Goal: Information Seeking & Learning: Find specific fact

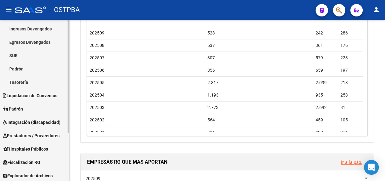
scroll to position [68, 0]
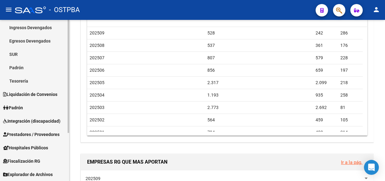
click at [20, 174] on span "Explorador de Archivos" at bounding box center [28, 174] width 50 height 7
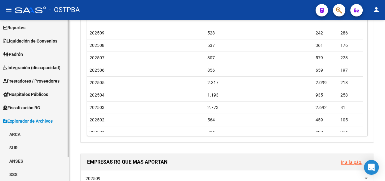
scroll to position [28, 0]
click at [18, 131] on link "ARCA" at bounding box center [34, 134] width 69 height 13
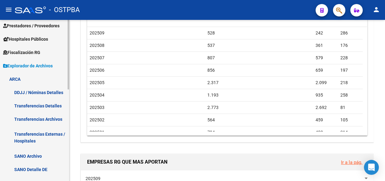
scroll to position [84, 0]
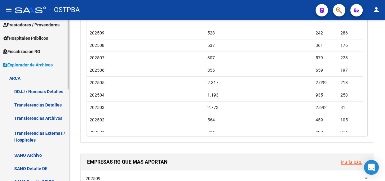
click at [25, 104] on link "Transferencias Detalles" at bounding box center [34, 104] width 69 height 13
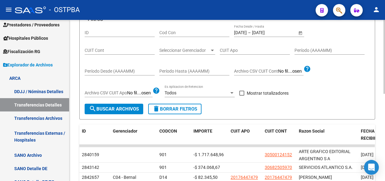
click at [263, 33] on input "[DATE]" at bounding box center [267, 32] width 30 height 5
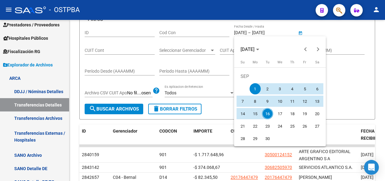
click at [254, 112] on span "15" at bounding box center [255, 113] width 11 height 11
type input "[DATE]"
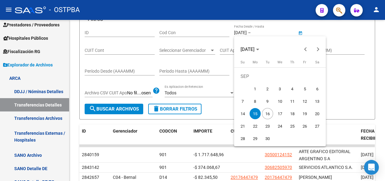
click at [254, 112] on span "15" at bounding box center [255, 113] width 11 height 11
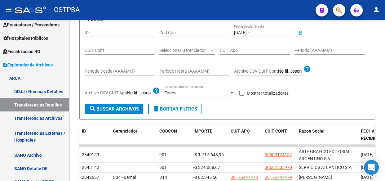
type input "[DATE]"
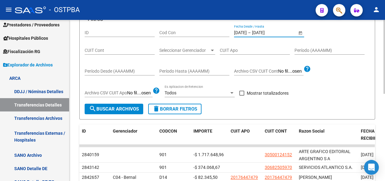
click at [241, 92] on span at bounding box center [241, 93] width 5 height 5
click at [242, 96] on input "Mostrar totalizadores" at bounding box center [242, 96] width 0 height 0
checkbox input "true"
click at [160, 49] on span "Seleccionar Gerenciador" at bounding box center [184, 50] width 50 height 5
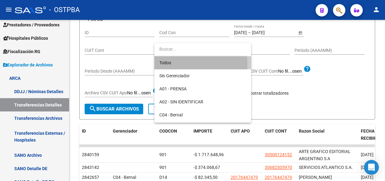
click at [161, 65] on span "Todos" at bounding box center [202, 62] width 87 height 13
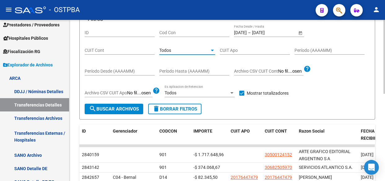
click at [112, 111] on span "search Buscar Archivos" at bounding box center [114, 109] width 50 height 6
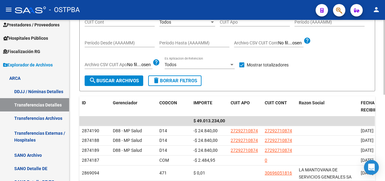
scroll to position [56, 0]
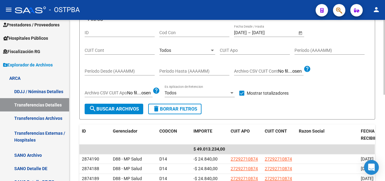
click at [168, 49] on span "Todos" at bounding box center [165, 50] width 12 height 5
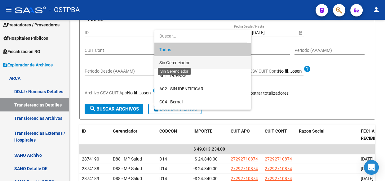
click at [169, 60] on span "Sin Gerenciador" at bounding box center [174, 62] width 30 height 5
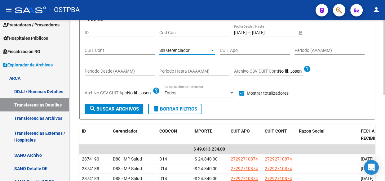
click at [117, 107] on span "search Buscar Archivos" at bounding box center [114, 109] width 50 height 6
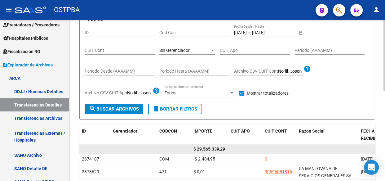
click at [214, 147] on span "$ 29.565.339,29" at bounding box center [210, 148] width 32 height 5
click at [215, 147] on span "$ 29.565.339,29" at bounding box center [210, 148] width 32 height 5
copy span "29.565.339,29"
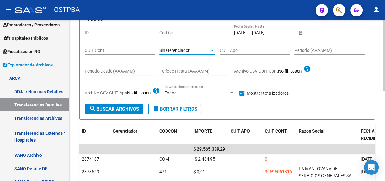
click at [189, 50] on span "Sin Gerenciador" at bounding box center [174, 50] width 30 height 5
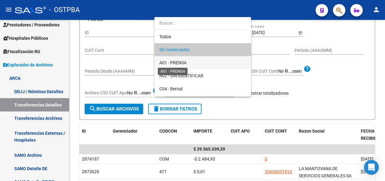
click at [180, 61] on span "A01 - PRENSA" at bounding box center [172, 62] width 27 height 5
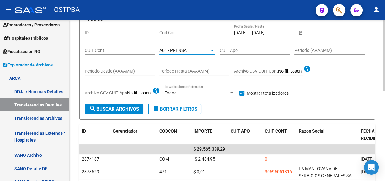
click at [106, 110] on span "search Buscar Archivos" at bounding box center [114, 109] width 50 height 6
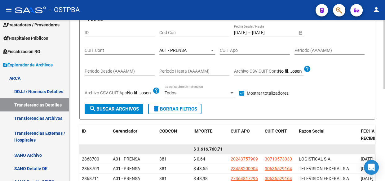
click at [209, 146] on span "$ 3.616.760,71" at bounding box center [208, 148] width 29 height 5
copy span "3.616.760,71"
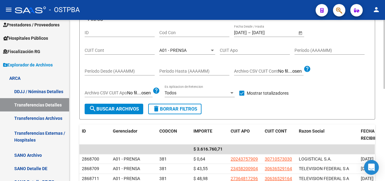
click at [187, 51] on div "A01 - PRENSA" at bounding box center [184, 50] width 50 height 5
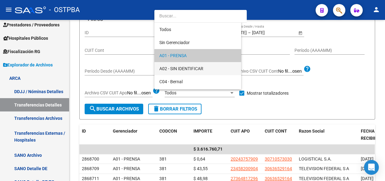
scroll to position [6, 0]
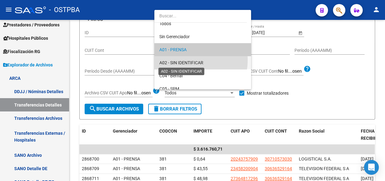
click at [184, 60] on span "A02 - SIN IDENTIFICAR" at bounding box center [181, 62] width 44 height 5
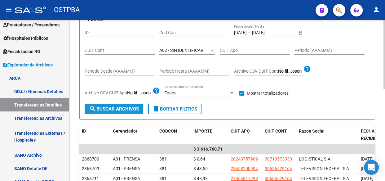
click at [107, 112] on button "search Buscar Archivos" at bounding box center [114, 109] width 59 height 11
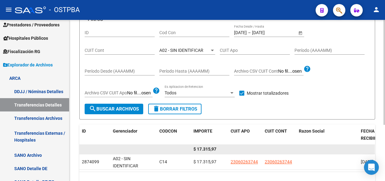
click at [208, 149] on span "$ 17.315,97" at bounding box center [205, 148] width 23 height 5
copy span "17.315,97"
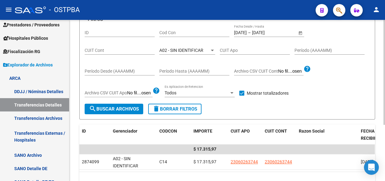
click at [183, 45] on div "A02 - SIN IDENTIFICAR Seleccionar Gerenciador" at bounding box center [187, 48] width 56 height 12
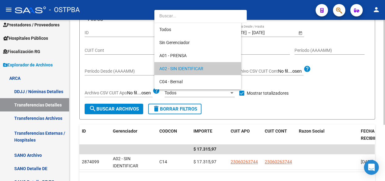
scroll to position [19, 0]
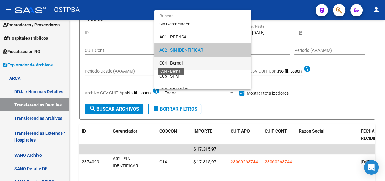
click at [179, 62] on span "C04 - Bernal" at bounding box center [170, 62] width 23 height 5
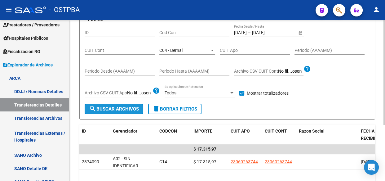
click at [123, 106] on span "search Buscar Archivos" at bounding box center [114, 109] width 50 height 6
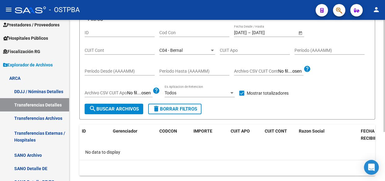
click at [173, 51] on span "C04 - Bernal" at bounding box center [170, 50] width 23 height 5
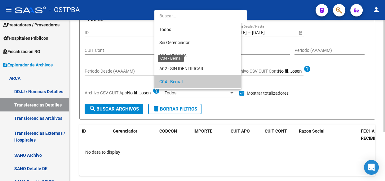
scroll to position [32, 0]
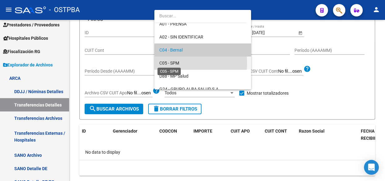
click at [171, 62] on span "C05 - SPM" at bounding box center [169, 62] width 20 height 5
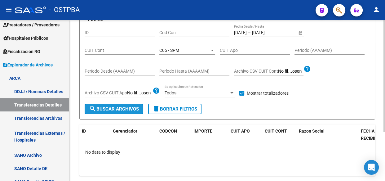
click at [118, 108] on span "search Buscar Archivos" at bounding box center [114, 109] width 50 height 6
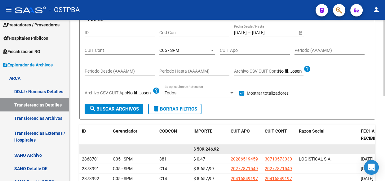
click at [209, 145] on div "$ 509.246,92" at bounding box center [210, 148] width 32 height 7
click at [208, 149] on span "$ 509.246,92" at bounding box center [206, 148] width 25 height 5
copy span "509.246,92"
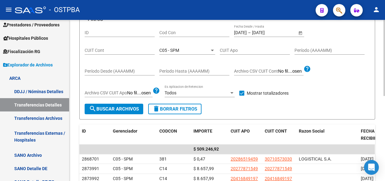
click at [171, 48] on span "C05 - SPM" at bounding box center [169, 50] width 20 height 5
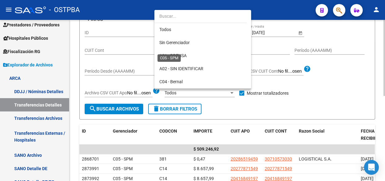
scroll to position [45, 0]
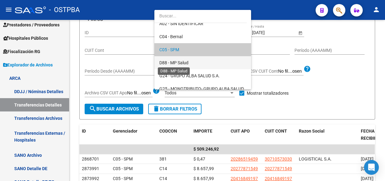
click at [172, 62] on span "D88 - MP Salud" at bounding box center [173, 62] width 29 height 5
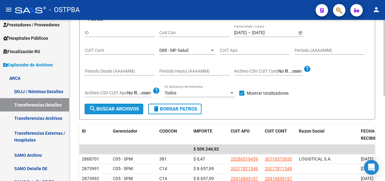
click at [116, 110] on span "search Buscar Archivos" at bounding box center [114, 109] width 50 height 6
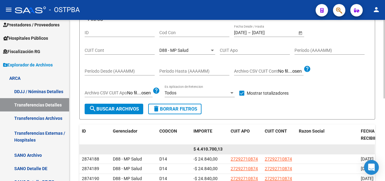
click at [209, 147] on span "$ 4.410.700,13" at bounding box center [208, 148] width 29 height 5
copy span "4.410.700,13"
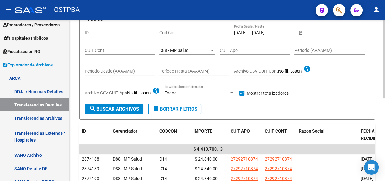
click at [182, 49] on span "D88 - MP Salud" at bounding box center [173, 50] width 29 height 5
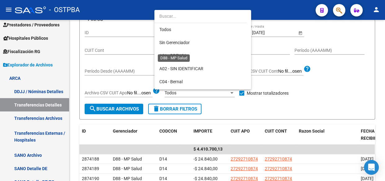
scroll to position [58, 0]
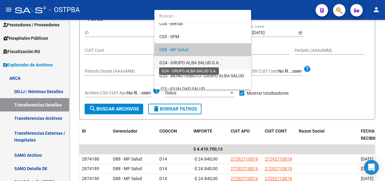
click at [180, 63] on span "G24 - GRUPO ALBA SALUD S.A." at bounding box center [189, 62] width 60 height 5
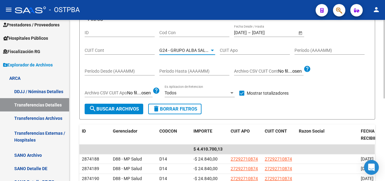
click at [123, 106] on span "search Buscar Archivos" at bounding box center [114, 109] width 50 height 6
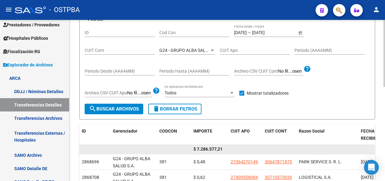
click at [212, 149] on span "$ 7.286.577,21" at bounding box center [208, 148] width 29 height 5
copy span "7.286.577,21"
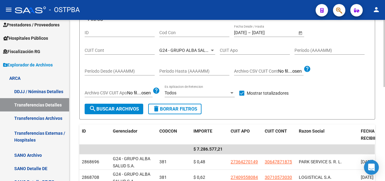
click at [186, 45] on div "G24 - GRUPO ALBA SALUD S.A. Seleccionar Gerenciador" at bounding box center [187, 48] width 56 height 12
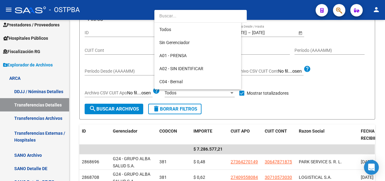
scroll to position [71, 0]
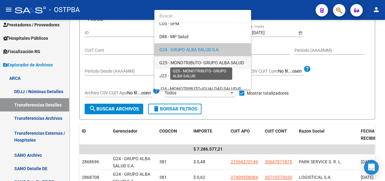
click at [182, 63] on span "G25 - MONOTRIBUTO- GRUPO ALBA SALUD" at bounding box center [201, 62] width 85 height 5
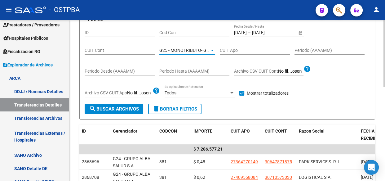
click at [111, 106] on span "search Buscar Archivos" at bounding box center [114, 109] width 50 height 6
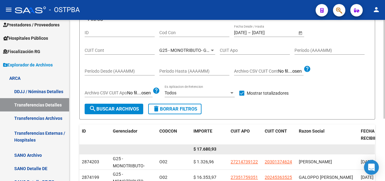
click at [208, 149] on span "$ 17.680,93" at bounding box center [205, 148] width 23 height 5
copy span "17.680,93"
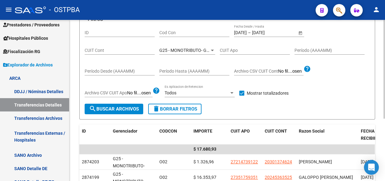
click at [184, 49] on span "G25 - MONOTRIBUTO- GRUPO ALBA SALUD" at bounding box center [201, 50] width 85 height 5
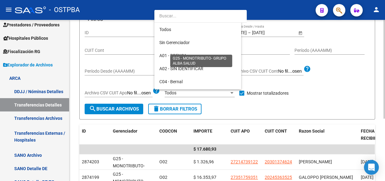
scroll to position [84, 0]
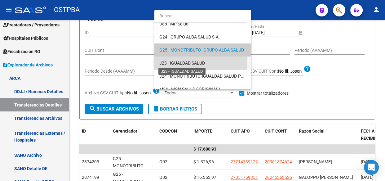
click at [182, 60] on span "J23 - IGUALDAD SALUD" at bounding box center [182, 62] width 46 height 5
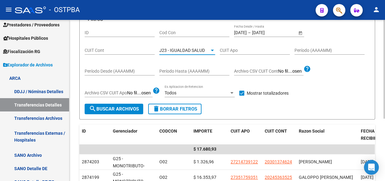
click at [105, 106] on span "search Buscar Archivos" at bounding box center [114, 109] width 50 height 6
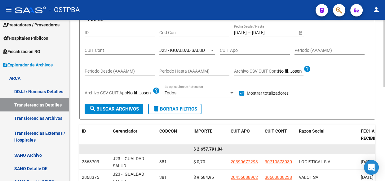
click at [214, 147] on span "$ 2.657.791,84" at bounding box center [208, 148] width 29 height 5
copy span "2.657.791,84"
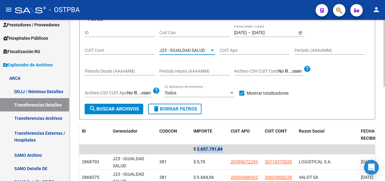
click at [174, 50] on span "J23 - IGUALDAD SALUD" at bounding box center [182, 50] width 46 height 5
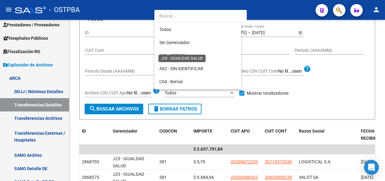
scroll to position [97, 0]
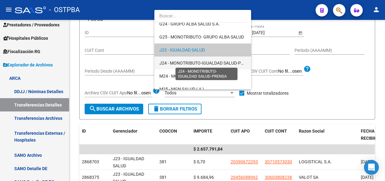
click at [175, 63] on span "J24 - MONOTRIBUTO-IGUALDAD SALUD-PRENSA" at bounding box center [206, 62] width 95 height 5
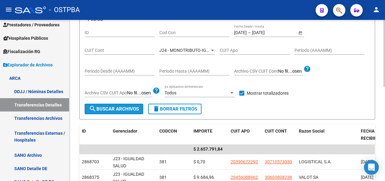
click at [112, 110] on span "search Buscar Archivos" at bounding box center [114, 109] width 50 height 6
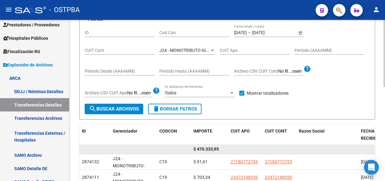
click at [205, 147] on span "$ 470.333,95" at bounding box center [206, 148] width 25 height 5
copy span "470.333,95"
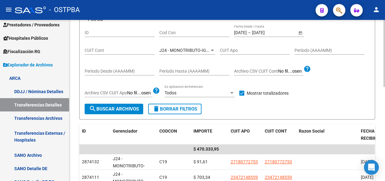
click at [195, 52] on div "J24 - MONOTRIBUTO-IGUALDAD SALUD-PRENSA Seleccionar Gerenciador" at bounding box center [187, 48] width 56 height 12
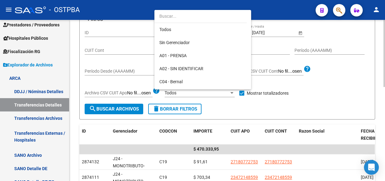
scroll to position [110, 0]
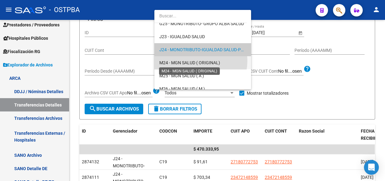
click at [191, 60] on span "M24 - MGN SALUD ( ORIGINAL)" at bounding box center [189, 62] width 61 height 5
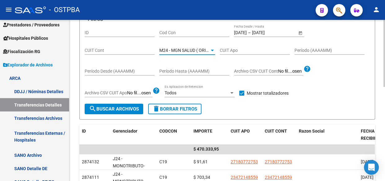
click at [117, 107] on span "search Buscar Archivos" at bounding box center [114, 109] width 50 height 6
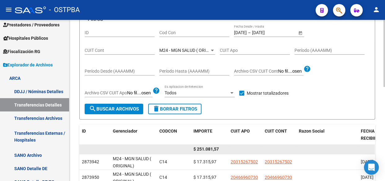
click at [211, 148] on span "$ 251.081,57" at bounding box center [206, 148] width 25 height 5
copy span "251.081,57"
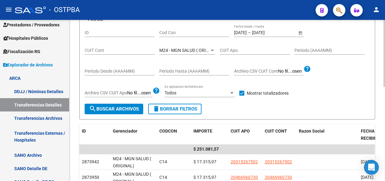
click at [191, 49] on span "M24 - MGN SALUD ( ORIGINAL)" at bounding box center [189, 50] width 61 height 5
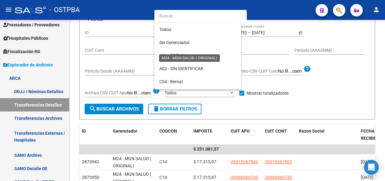
scroll to position [123, 0]
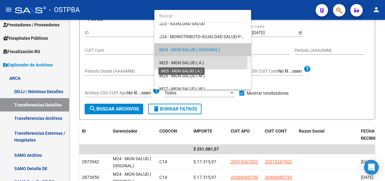
click at [183, 61] on span "M25 - MGN SALUD ( A )" at bounding box center [181, 62] width 45 height 5
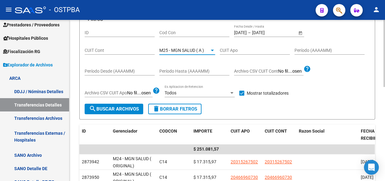
click at [114, 108] on span "search Buscar Archivos" at bounding box center [114, 109] width 50 height 6
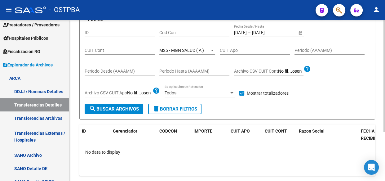
click at [168, 48] on span "M25 - MGN SALUD ( A )" at bounding box center [181, 50] width 45 height 5
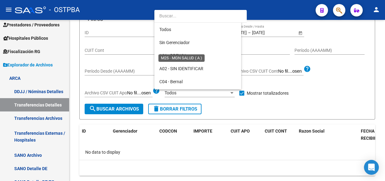
scroll to position [136, 0]
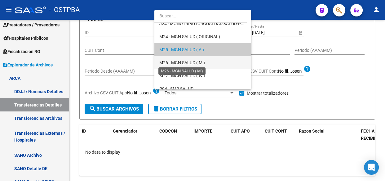
click at [171, 64] on span "M26 - MGN SALUD ( M )" at bounding box center [182, 62] width 46 height 5
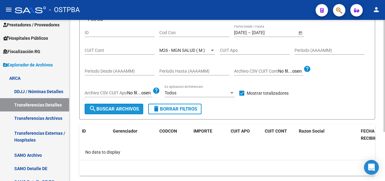
click at [116, 108] on span "search Buscar Archivos" at bounding box center [114, 109] width 50 height 6
click at [186, 49] on span "M26 - MGN SALUD ( M )" at bounding box center [182, 50] width 46 height 5
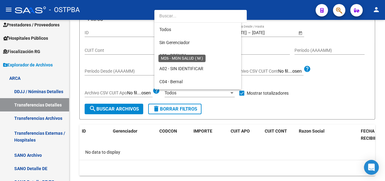
scroll to position [149, 0]
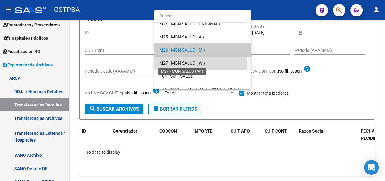
click at [180, 64] on span "M27 - MGN SALUD ( W )" at bounding box center [182, 62] width 46 height 5
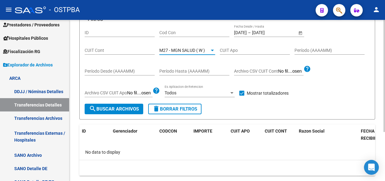
click at [110, 106] on span "search Buscar Archivos" at bounding box center [114, 109] width 50 height 6
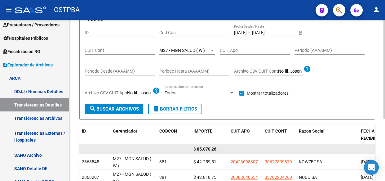
click at [207, 146] on span "$ 85.078,26" at bounding box center [205, 148] width 23 height 5
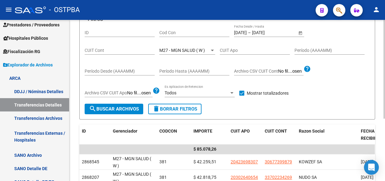
click at [169, 50] on span "M27 - MGN SALUD ( W )" at bounding box center [182, 50] width 46 height 5
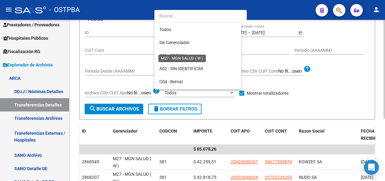
scroll to position [162, 0]
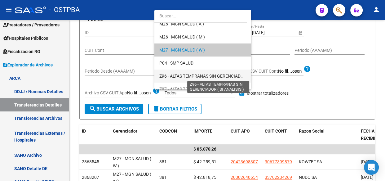
click at [179, 74] on span "Z96 - ALTAS TEMPRANAS SIN GERENCIADOR ( SI ANALISIS )" at bounding box center [217, 76] width 116 height 5
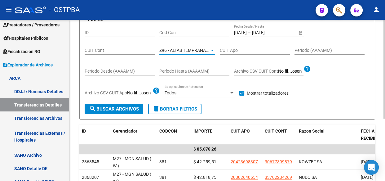
click at [116, 108] on span "search Buscar Archivos" at bounding box center [114, 109] width 50 height 6
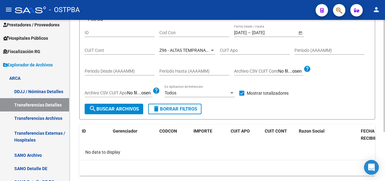
click at [186, 50] on span "Z96 - ALTAS TEMPRANAS SIN GERENCIADOR ( SI ANALISIS )" at bounding box center [217, 50] width 116 height 5
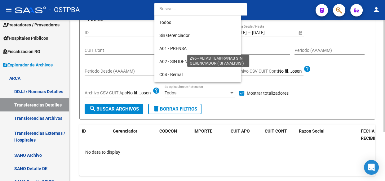
scroll to position [181, 0]
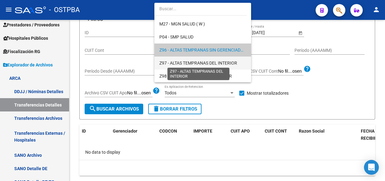
click at [183, 61] on span "Z97 - ALTAS TEMPRANAS DEL INTERIOR" at bounding box center [198, 62] width 78 height 5
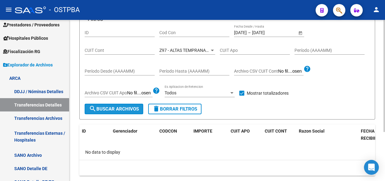
click at [114, 107] on span "search Buscar Archivos" at bounding box center [114, 109] width 50 height 6
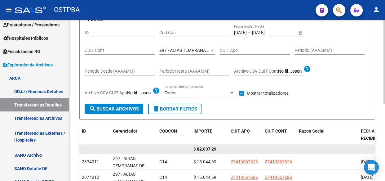
click at [206, 146] on span "$ 82.037,29" at bounding box center [205, 148] width 23 height 5
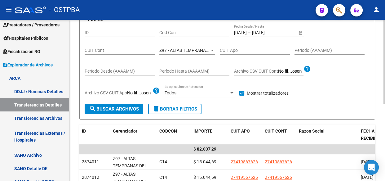
click at [198, 47] on div "Z97 - ALTAS TEMPRANAS DEL INTERIOR Seleccionar Gerenciador" at bounding box center [187, 48] width 56 height 12
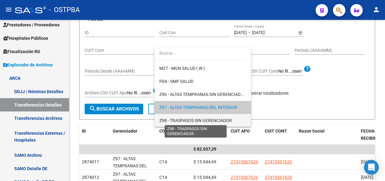
click at [190, 120] on span "Z98 - TRASPASOS SIN GERENCIADOR" at bounding box center [195, 120] width 73 height 5
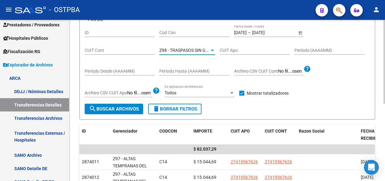
click at [99, 108] on span "search Buscar Archivos" at bounding box center [114, 109] width 50 height 6
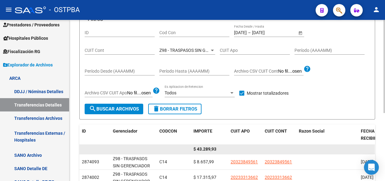
click at [206, 148] on span "$ 43.289,93" at bounding box center [205, 148] width 23 height 5
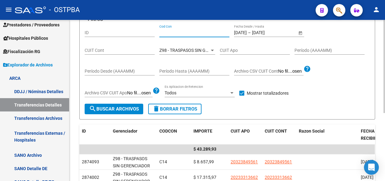
click at [165, 30] on input "Cod Con" at bounding box center [194, 32] width 70 height 5
click at [189, 50] on span "Z98 - TRASPASOS SIN GERENCIADOR" at bounding box center [195, 50] width 73 height 5
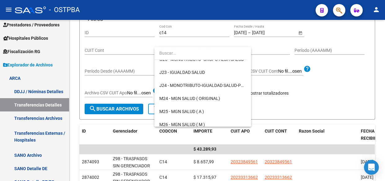
scroll to position [0, 0]
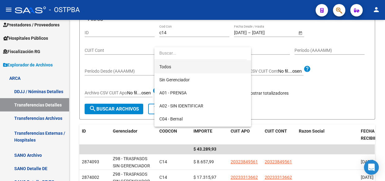
click at [172, 66] on span "Todos" at bounding box center [202, 66] width 87 height 13
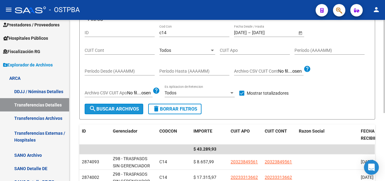
click at [96, 105] on button "search Buscar Archivos" at bounding box center [114, 109] width 59 height 11
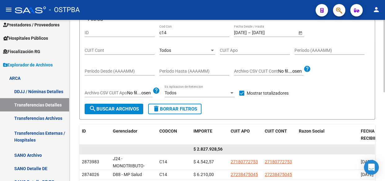
click at [208, 146] on span "$ 2.827.928,56" at bounding box center [208, 148] width 29 height 5
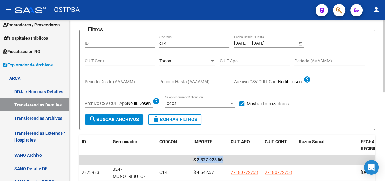
scroll to position [56, 0]
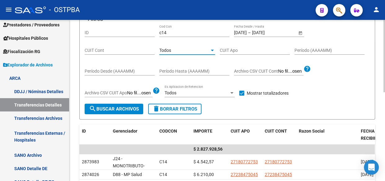
click at [186, 49] on div "Todos" at bounding box center [184, 50] width 50 height 5
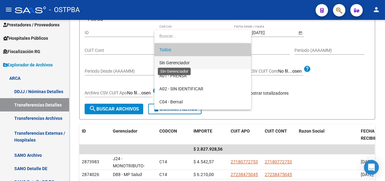
click at [177, 64] on span "Sin Gerenciador" at bounding box center [174, 62] width 30 height 5
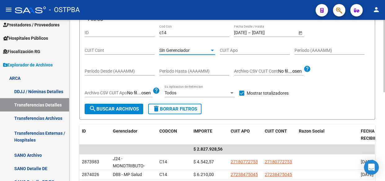
click at [109, 107] on span "search Buscar Archivos" at bounding box center [114, 109] width 50 height 6
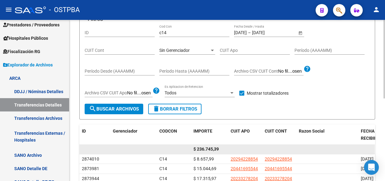
click at [210, 148] on span "$ 236.745,39" at bounding box center [206, 148] width 25 height 5
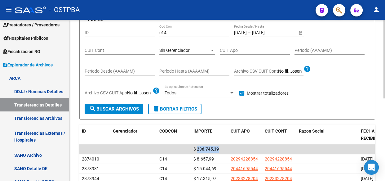
click at [184, 48] on span "Sin Gerenciador" at bounding box center [174, 50] width 30 height 5
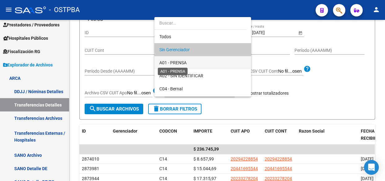
click at [177, 63] on span "A01 - PRENSA" at bounding box center [172, 62] width 27 height 5
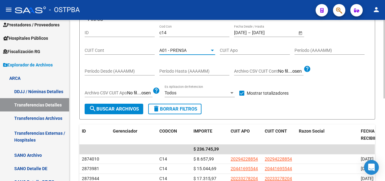
click at [112, 104] on button "search Buscar Archivos" at bounding box center [114, 109] width 59 height 11
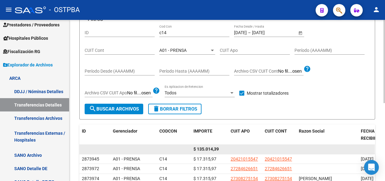
click at [213, 150] on span "$ 135.014,39" at bounding box center [206, 148] width 25 height 5
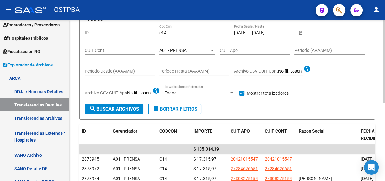
click at [187, 48] on div "A01 - PRENSA" at bounding box center [184, 50] width 50 height 5
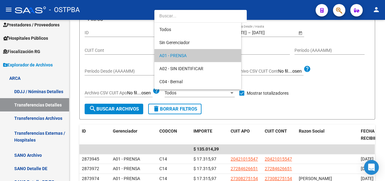
scroll to position [6, 0]
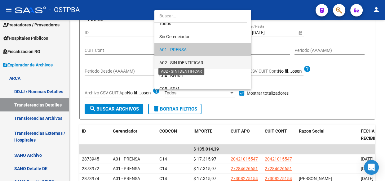
click at [184, 64] on span "A02 - SIN IDENTIFICAR" at bounding box center [181, 62] width 44 height 5
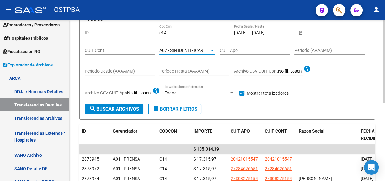
click at [116, 107] on span "search Buscar Archivos" at bounding box center [114, 109] width 50 height 6
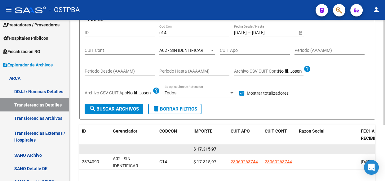
click at [213, 149] on span "$ 17.315,97" at bounding box center [205, 148] width 23 height 5
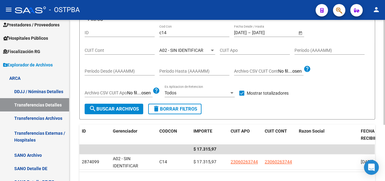
click at [180, 50] on span "A02 - SIN IDENTIFICAR" at bounding box center [181, 50] width 44 height 5
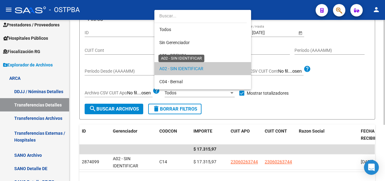
scroll to position [19, 0]
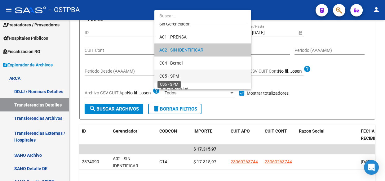
click at [174, 76] on span "C05 - SPM" at bounding box center [169, 76] width 20 height 5
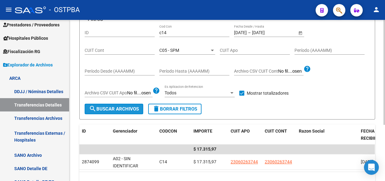
click at [124, 109] on span "search Buscar Archivos" at bounding box center [114, 109] width 50 height 6
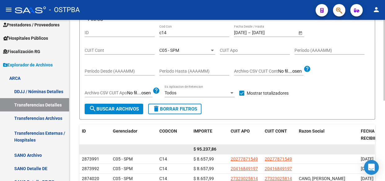
click at [207, 149] on span "$ 95.237,86" at bounding box center [205, 148] width 23 height 5
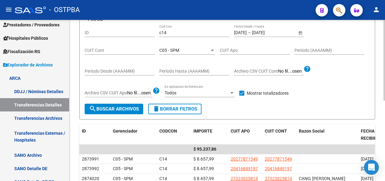
click at [178, 52] on div "C05 - SPM Seleccionar Gerenciador" at bounding box center [187, 48] width 56 height 12
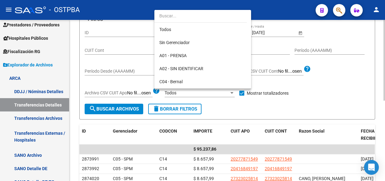
scroll to position [45, 0]
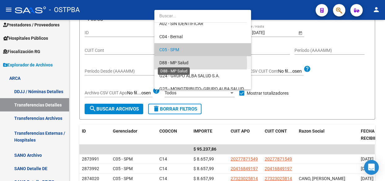
click at [179, 63] on span "D88 - MP Salud" at bounding box center [173, 62] width 29 height 5
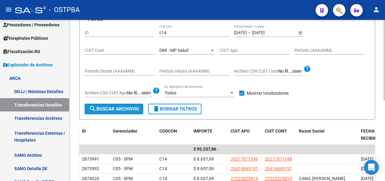
click at [104, 108] on span "search Buscar Archivos" at bounding box center [114, 109] width 50 height 6
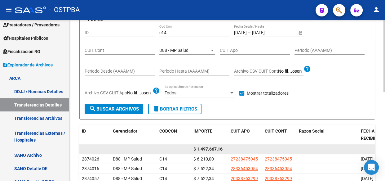
click at [212, 149] on span "$ 1.497.667,16" at bounding box center [208, 148] width 29 height 5
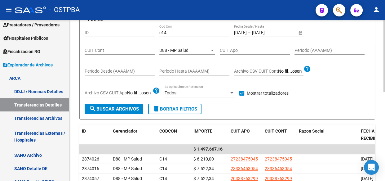
click at [189, 51] on div "D88 - MP Salud" at bounding box center [184, 50] width 50 height 5
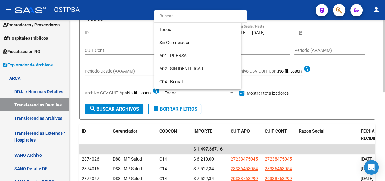
scroll to position [58, 0]
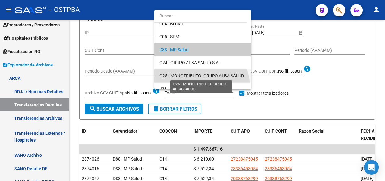
click at [193, 75] on span "G25 - MONOTRIBUTO- GRUPO ALBA SALUD" at bounding box center [201, 75] width 85 height 5
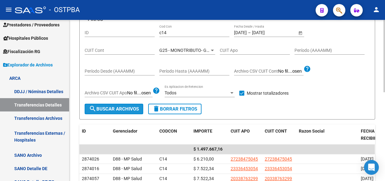
click at [107, 110] on span "search Buscar Archivos" at bounding box center [114, 109] width 50 height 6
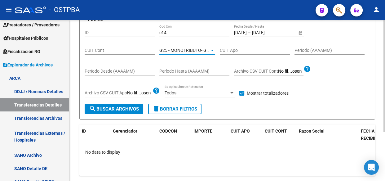
click at [175, 50] on span "G25 - MONOTRIBUTO- GRUPO ALBA SALUD" at bounding box center [201, 50] width 85 height 5
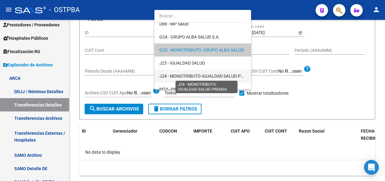
scroll to position [112, 0]
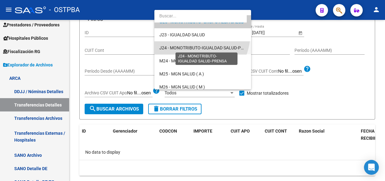
click at [183, 47] on span "J24 - MONOTRIBUTO-IGUALDAD SALUD-PRENSA" at bounding box center [206, 47] width 95 height 5
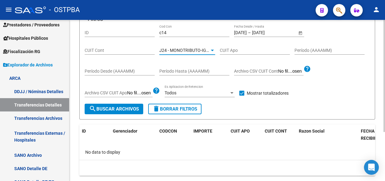
click at [127, 110] on span "search Buscar Archivos" at bounding box center [114, 109] width 50 height 6
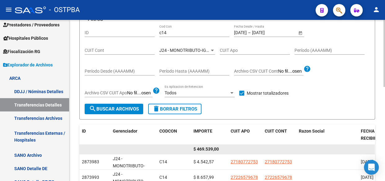
click at [204, 146] on span "$ 469.539,00" at bounding box center [206, 148] width 25 height 5
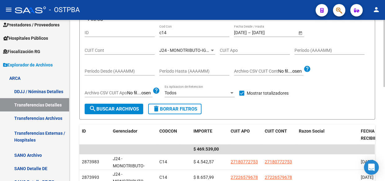
click at [185, 51] on span "J24 - MONOTRIBUTO-IGUALDAD SALUD-PRENSA" at bounding box center [206, 50] width 95 height 5
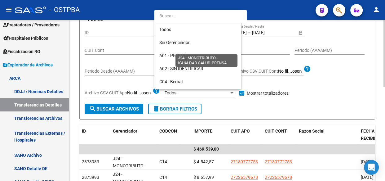
scroll to position [110, 0]
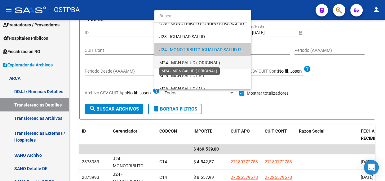
click at [179, 61] on span "M24 - MGN SALUD ( ORIGINAL)" at bounding box center [189, 62] width 61 height 5
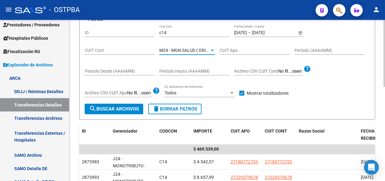
click at [118, 109] on span "search Buscar Archivos" at bounding box center [114, 109] width 50 height 6
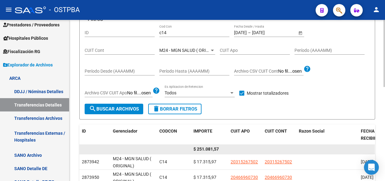
click at [208, 148] on span "$ 251.081,57" at bounding box center [206, 148] width 25 height 5
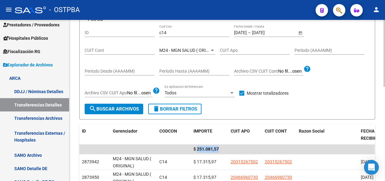
click at [189, 50] on span "M24 - MGN SALUD ( ORIGINAL)" at bounding box center [189, 50] width 61 height 5
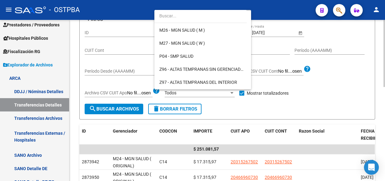
scroll to position [180, 0]
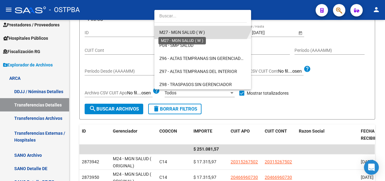
click at [184, 32] on span "M27 - MGN SALUD ( W )" at bounding box center [182, 32] width 46 height 5
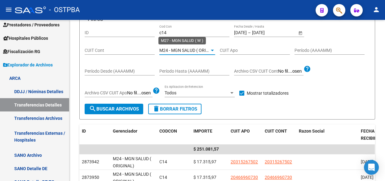
scroll to position [181, 0]
click at [129, 108] on span "search Buscar Archivos" at bounding box center [114, 109] width 50 height 6
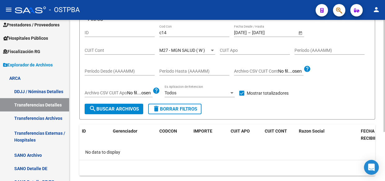
click at [198, 51] on span "M27 - MGN SALUD ( W )" at bounding box center [182, 50] width 46 height 5
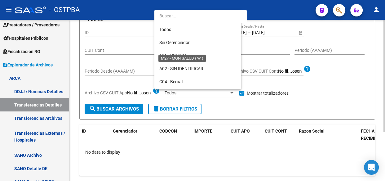
scroll to position [162, 0]
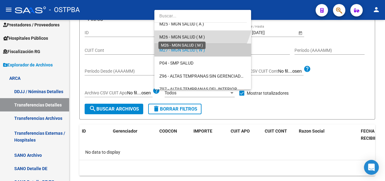
click at [177, 38] on span "M26 - MGN SALUD ( M )" at bounding box center [182, 36] width 46 height 5
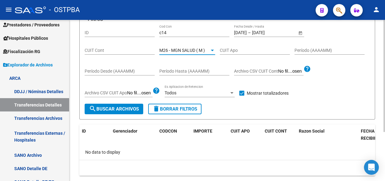
click at [126, 106] on span "search Buscar Archivos" at bounding box center [114, 109] width 50 height 6
click at [178, 50] on span "M26 - MGN SALUD ( M )" at bounding box center [182, 50] width 46 height 5
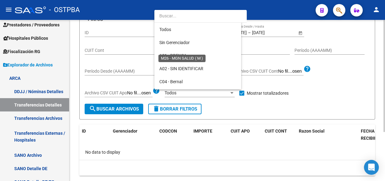
scroll to position [149, 0]
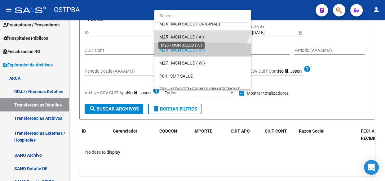
click at [173, 36] on span "M25 - MGN SALUD ( A )" at bounding box center [181, 36] width 45 height 5
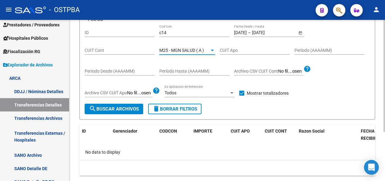
click at [125, 106] on span "search Buscar Archivos" at bounding box center [114, 109] width 50 height 6
click at [177, 48] on span "M25 - MGN SALUD ( A )" at bounding box center [181, 50] width 45 height 5
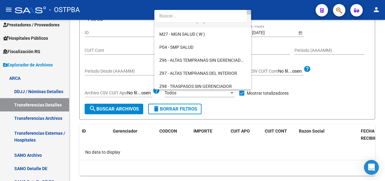
scroll to position [181, 0]
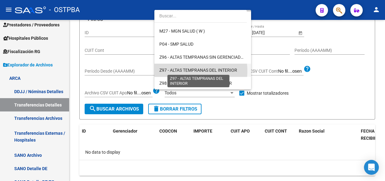
click at [182, 71] on span "Z97 - ALTAS TEMPRANAS DEL INTERIOR" at bounding box center [198, 70] width 78 height 5
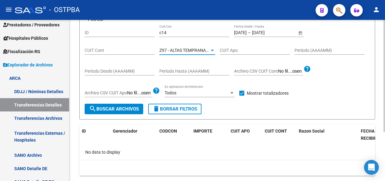
click at [110, 106] on span "search Buscar Archivos" at bounding box center [114, 109] width 50 height 6
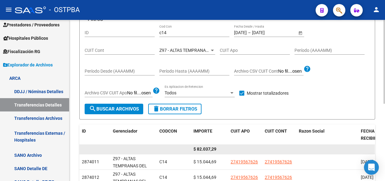
click at [207, 145] on div "$ 82.037,29" at bounding box center [210, 148] width 32 height 7
click at [210, 150] on span "$ 82.037,29" at bounding box center [205, 148] width 23 height 5
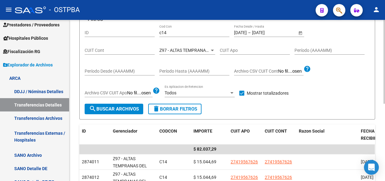
click at [196, 52] on div "Z97 - ALTAS TEMPRANAS DEL INTERIOR Seleccionar Gerenciador" at bounding box center [187, 48] width 56 height 12
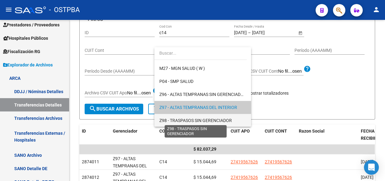
click at [193, 119] on span "Z98 - TRASPASOS SIN GERENCIADOR" at bounding box center [195, 120] width 73 height 5
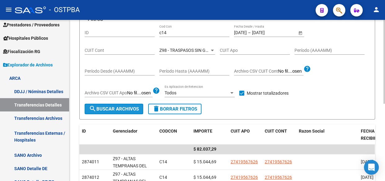
click at [121, 109] on span "search Buscar Archivos" at bounding box center [114, 109] width 50 height 6
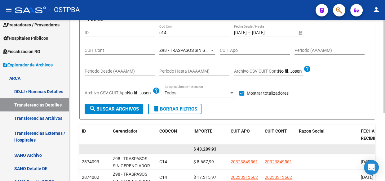
click at [205, 146] on span "$ 43.289,93" at bounding box center [205, 148] width 23 height 5
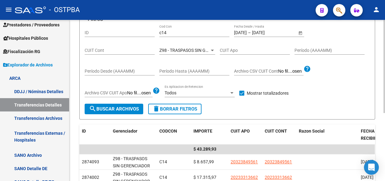
click at [194, 29] on div "c14 Cod Con" at bounding box center [194, 31] width 70 height 12
click at [194, 30] on input "c14" at bounding box center [194, 32] width 70 height 5
type input "c"
click at [247, 33] on input "[DATE]" at bounding box center [240, 32] width 13 height 5
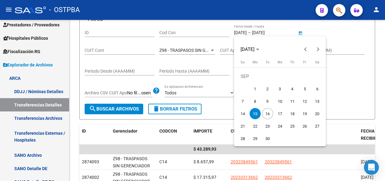
click at [269, 117] on span "16" at bounding box center [267, 113] width 11 height 11
type input "[DATE]"
click at [269, 117] on span "16" at bounding box center [267, 113] width 11 height 11
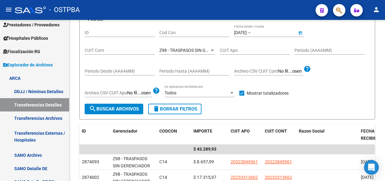
type input "[DATE]"
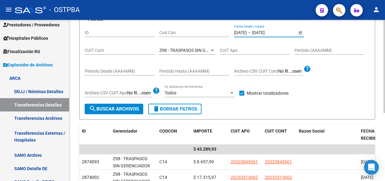
click at [211, 50] on div at bounding box center [212, 51] width 3 height 2
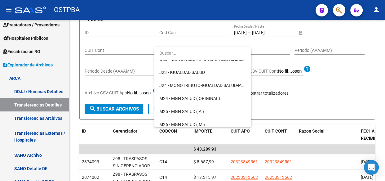
scroll to position [0, 0]
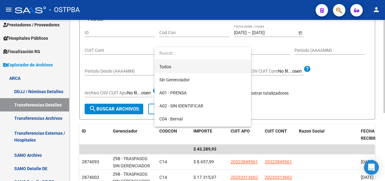
click at [165, 65] on span "Todos" at bounding box center [202, 66] width 87 height 13
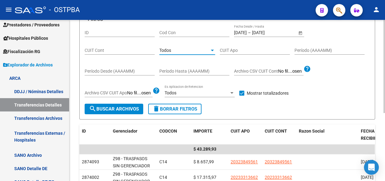
click at [123, 109] on span "search Buscar Archivos" at bounding box center [114, 109] width 50 height 6
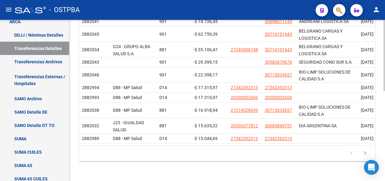
scroll to position [203, 0]
click at [365, 152] on icon "go to next page" at bounding box center [365, 153] width 8 height 7
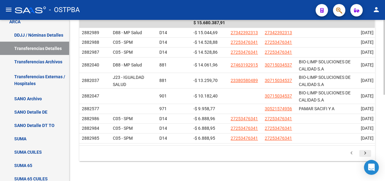
click at [363, 154] on icon "go to next page" at bounding box center [365, 153] width 8 height 7
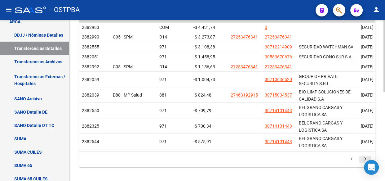
scroll to position [197, 0]
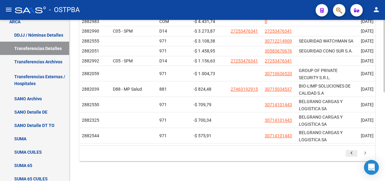
click at [352, 153] on icon "go to previous page" at bounding box center [352, 153] width 8 height 7
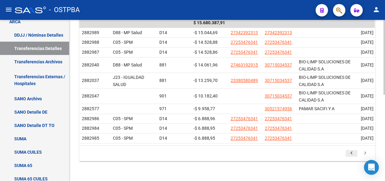
scroll to position [186, 0]
click at [364, 152] on icon "go to next page" at bounding box center [365, 153] width 8 height 7
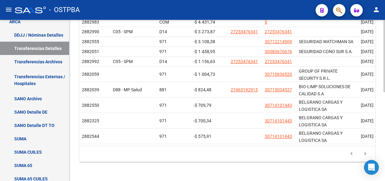
scroll to position [197, 0]
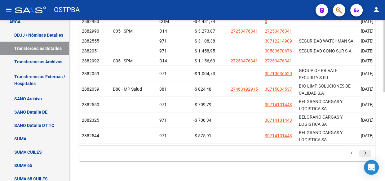
click at [365, 152] on icon "go to next page" at bounding box center [365, 153] width 8 height 7
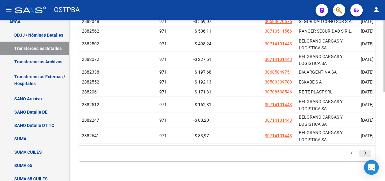
click at [365, 153] on icon "go to next page" at bounding box center [365, 153] width 8 height 7
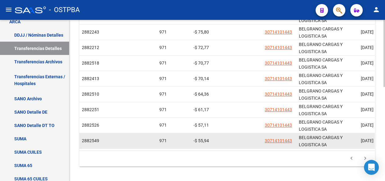
scroll to position [226, 0]
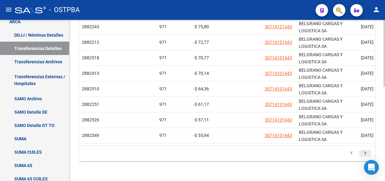
click at [365, 154] on icon "go to next page" at bounding box center [365, 153] width 8 height 7
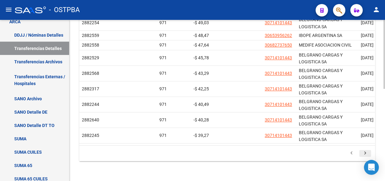
click at [365, 154] on icon "go to next page" at bounding box center [365, 153] width 8 height 7
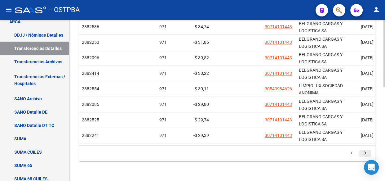
click at [365, 154] on icon "go to next page" at bounding box center [365, 153] width 8 height 7
click at [351, 154] on icon "go to previous page" at bounding box center [352, 153] width 8 height 7
click at [351, 154] on div "179.769.313.486.231.570.000.000.000.000.000.000.000.000.000.000.000.000.000.000…" at bounding box center [227, 153] width 296 height 16
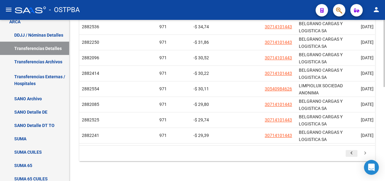
click at [351, 154] on icon "go to previous page" at bounding box center [352, 153] width 8 height 7
click at [351, 154] on div "179.769.313.486.231.570.000.000.000.000.000.000.000.000.000.000.000.000.000.000…" at bounding box center [227, 153] width 296 height 16
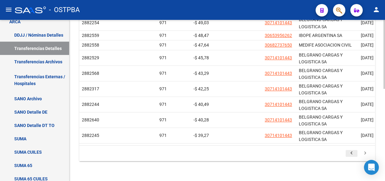
click at [351, 154] on icon "go to previous page" at bounding box center [352, 153] width 8 height 7
click at [351, 154] on div "ID Gerenciador CODCON IMPORTE CUIT APO CUIT CONT Razon Social FECHA RECIBIDO PE…" at bounding box center [227, 64] width 296 height 193
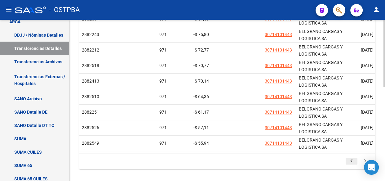
scroll to position [0, 151]
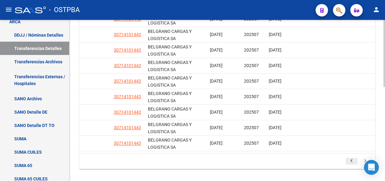
click at [352, 165] on icon "go to previous page" at bounding box center [352, 161] width 8 height 7
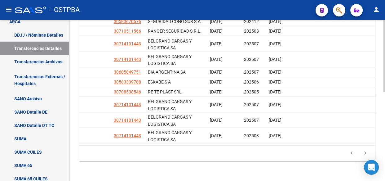
scroll to position [0, 0]
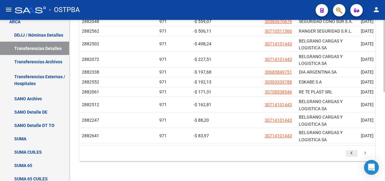
click at [351, 151] on icon "go to previous page" at bounding box center [352, 153] width 8 height 7
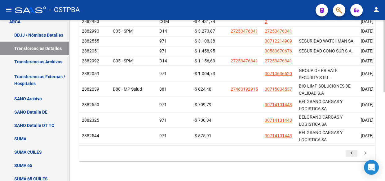
click at [351, 153] on icon "go to previous page" at bounding box center [352, 153] width 8 height 7
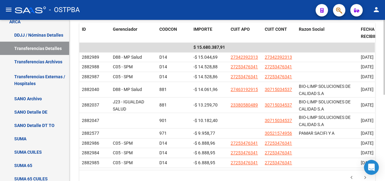
scroll to position [186, 0]
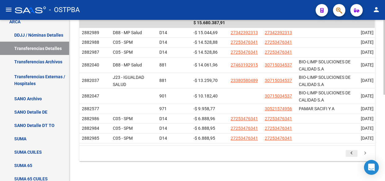
click at [352, 153] on icon "go to previous page" at bounding box center [352, 153] width 8 height 7
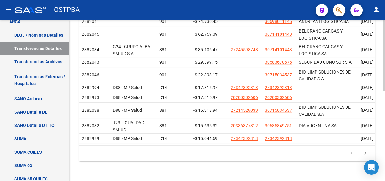
scroll to position [203, 0]
click at [365, 153] on icon "go to next page" at bounding box center [365, 153] width 8 height 7
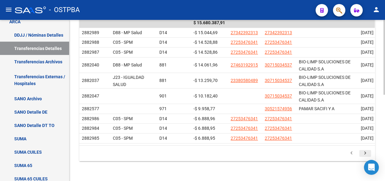
click at [365, 152] on icon "go to next page" at bounding box center [365, 153] width 8 height 7
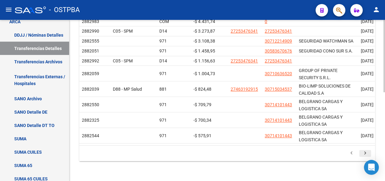
click at [365, 152] on icon "go to next page" at bounding box center [365, 153] width 8 height 7
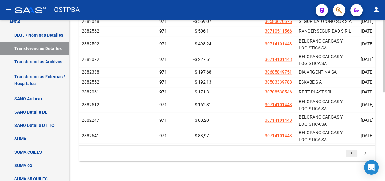
click at [353, 152] on icon "go to previous page" at bounding box center [352, 153] width 8 height 7
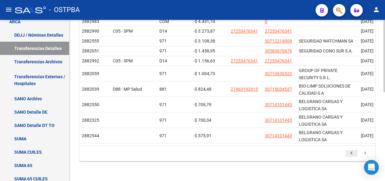
click at [353, 153] on icon "go to previous page" at bounding box center [352, 153] width 8 height 7
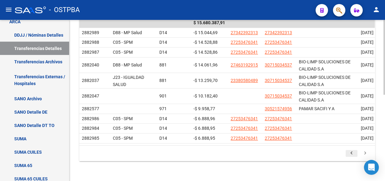
click at [353, 153] on icon "go to previous page" at bounding box center [352, 153] width 8 height 7
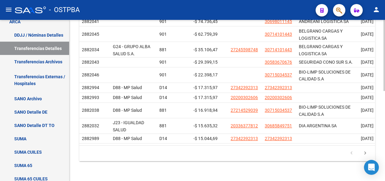
click at [353, 153] on div "179.769.313.486.231.570.000.000.000.000.000.000.000.000.000.000.000.000.000.000…" at bounding box center [227, 153] width 296 height 16
click at [365, 158] on icon "go to next page" at bounding box center [365, 153] width 8 height 7
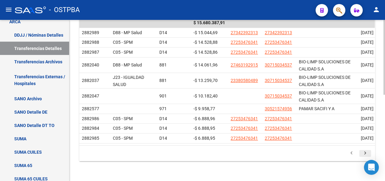
scroll to position [186, 0]
click at [366, 153] on icon "go to next page" at bounding box center [365, 153] width 8 height 7
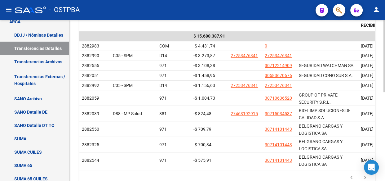
scroll to position [197, 0]
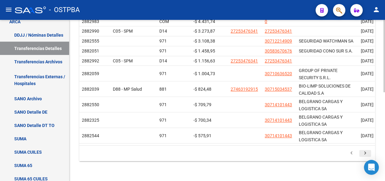
click at [364, 153] on icon "go to next page" at bounding box center [365, 153] width 8 height 7
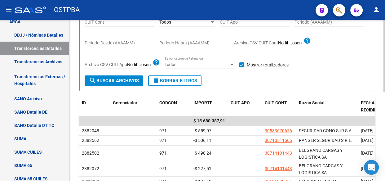
scroll to position [56, 0]
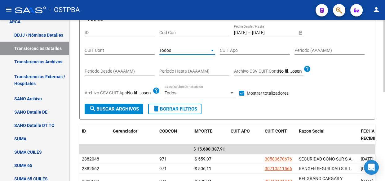
click at [166, 48] on span "Todos" at bounding box center [165, 50] width 12 height 5
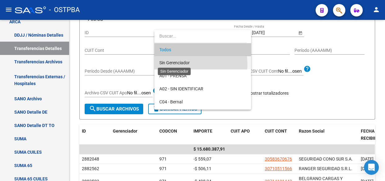
click at [168, 65] on span "Sin Gerenciador" at bounding box center [174, 62] width 30 height 5
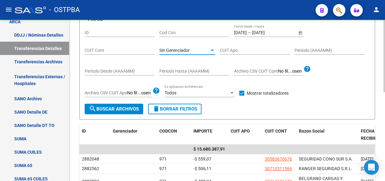
click at [116, 108] on span "search Buscar Archivos" at bounding box center [114, 109] width 50 height 6
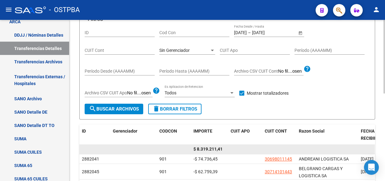
click at [208, 149] on span "$ 8.319.211,41" at bounding box center [208, 148] width 29 height 5
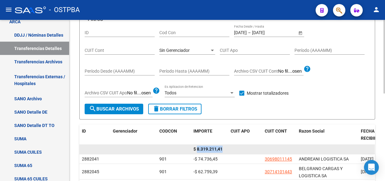
click at [208, 149] on span "$ 8.319.211,41" at bounding box center [208, 148] width 29 height 5
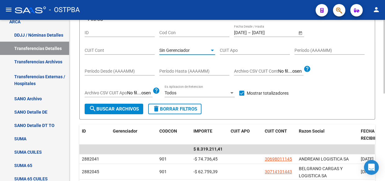
click at [176, 51] on span "Sin Gerenciador" at bounding box center [174, 50] width 30 height 5
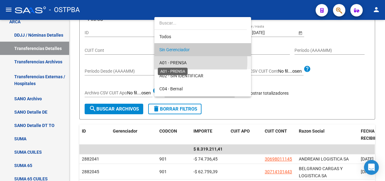
click at [177, 61] on span "A01 - PRENSA" at bounding box center [172, 62] width 27 height 5
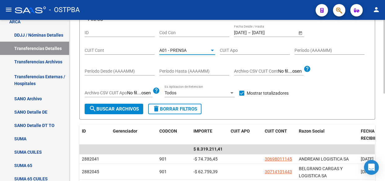
click at [109, 108] on span "search Buscar Archivos" at bounding box center [114, 109] width 50 height 6
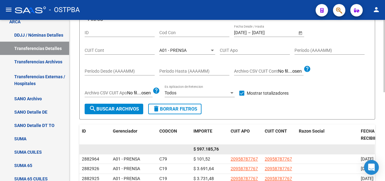
click at [208, 149] on span "$ 597.185,76" at bounding box center [206, 148] width 25 height 5
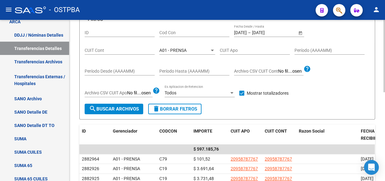
click at [170, 50] on span "A01 - PRENSA" at bounding box center [172, 50] width 27 height 5
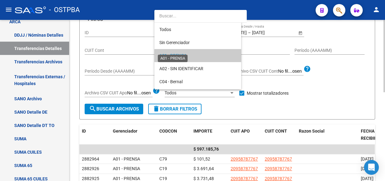
scroll to position [6, 0]
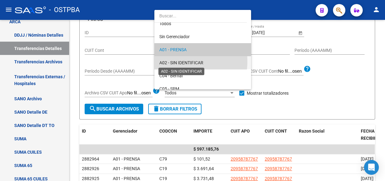
click at [172, 61] on span "A02 - SIN IDENTIFICAR" at bounding box center [181, 62] width 44 height 5
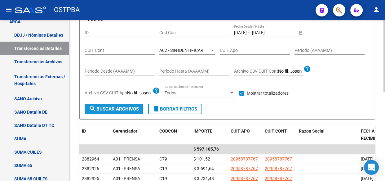
click at [131, 107] on span "search Buscar Archivos" at bounding box center [114, 109] width 50 height 6
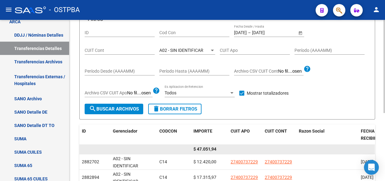
click at [209, 149] on span "$ 47.051,94" at bounding box center [205, 148] width 23 height 5
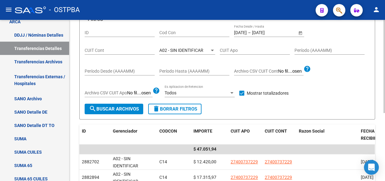
click at [176, 48] on span "A02 - SIN IDENTIFICAR" at bounding box center [181, 50] width 44 height 5
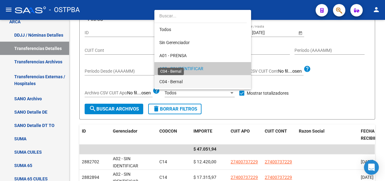
scroll to position [19, 0]
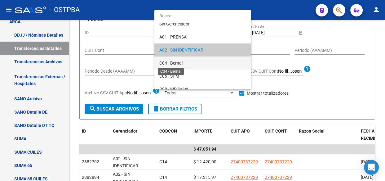
click at [175, 64] on span "C04 - Bernal" at bounding box center [170, 62] width 23 height 5
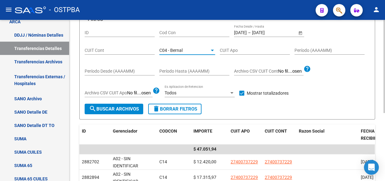
click at [131, 109] on span "search Buscar Archivos" at bounding box center [114, 109] width 50 height 6
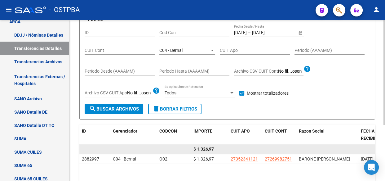
click at [205, 150] on span "$ 1.326,97" at bounding box center [204, 148] width 20 height 5
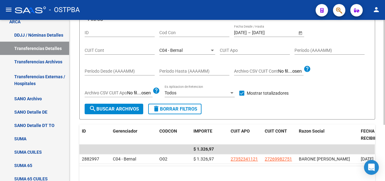
click at [175, 49] on span "C04 - Bernal" at bounding box center [170, 50] width 23 height 5
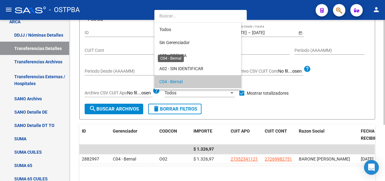
scroll to position [32, 0]
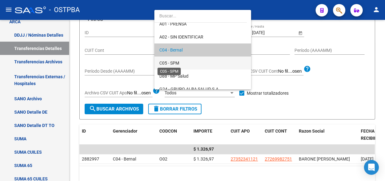
click at [173, 60] on span "C05 - SPM" at bounding box center [169, 62] width 20 height 5
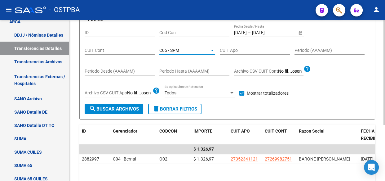
click at [122, 111] on button "search Buscar Archivos" at bounding box center [114, 109] width 59 height 11
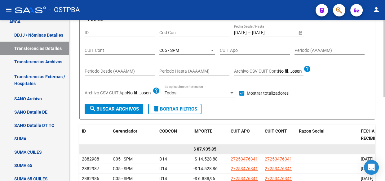
click at [211, 149] on span "$ 87.935,85" at bounding box center [205, 148] width 23 height 5
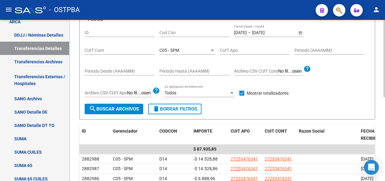
click at [173, 48] on span "C05 - SPM" at bounding box center [169, 50] width 20 height 5
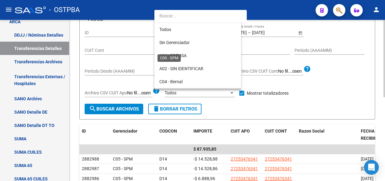
scroll to position [45, 0]
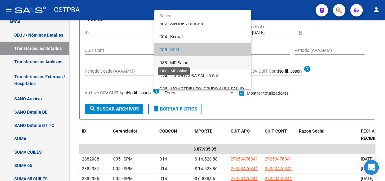
click at [173, 64] on span "D88 - MP Salud" at bounding box center [173, 62] width 29 height 5
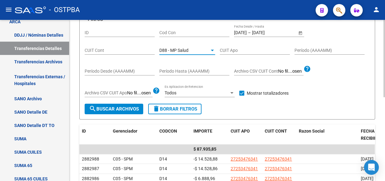
click at [121, 110] on span "search Buscar Archivos" at bounding box center [114, 109] width 50 height 6
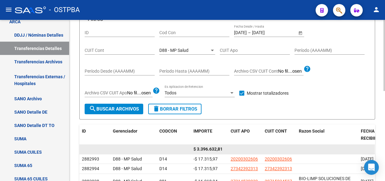
click at [206, 147] on span "$ 3.396.632,81" at bounding box center [208, 148] width 29 height 5
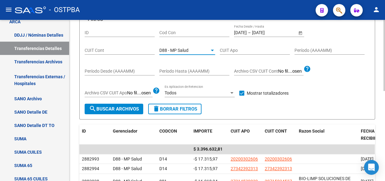
click at [172, 50] on span "D88 - MP Salud" at bounding box center [173, 50] width 29 height 5
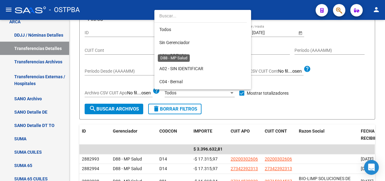
scroll to position [58, 0]
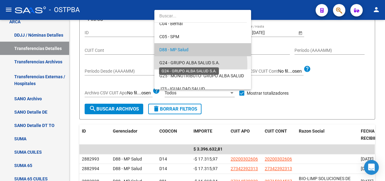
click at [172, 65] on span "G24 - GRUPO ALBA SALUD S.A." at bounding box center [189, 62] width 60 height 5
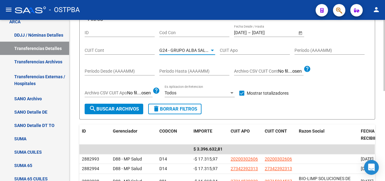
click at [122, 108] on span "search Buscar Archivos" at bounding box center [114, 109] width 50 height 6
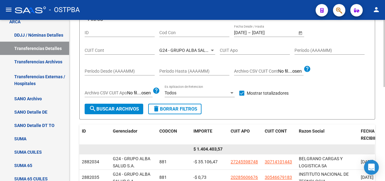
click at [203, 150] on span "$ 1.404.403,57" at bounding box center [208, 148] width 29 height 5
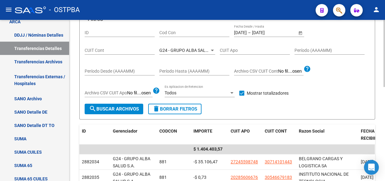
click at [175, 50] on span "G24 - GRUPO ALBA SALUD S.A." at bounding box center [189, 50] width 60 height 5
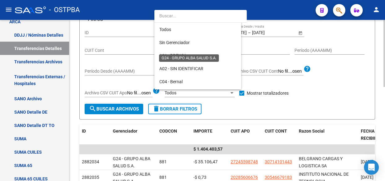
scroll to position [71, 0]
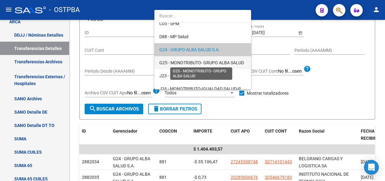
click at [172, 61] on span "G25 - MONOTRIBUTO- GRUPO ALBA SALUD" at bounding box center [201, 62] width 85 height 5
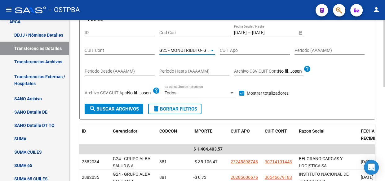
click at [111, 107] on span "search Buscar Archivos" at bounding box center [114, 109] width 50 height 6
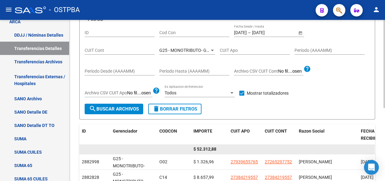
click at [207, 148] on span "$ 52.312,88" at bounding box center [205, 148] width 23 height 5
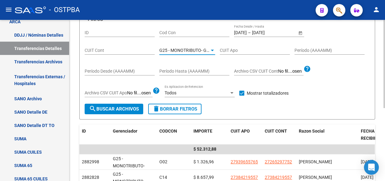
click at [172, 49] on span "G25 - MONOTRIBUTO- GRUPO ALBA SALUD" at bounding box center [201, 50] width 85 height 5
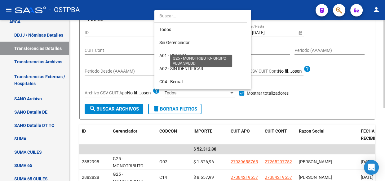
scroll to position [84, 0]
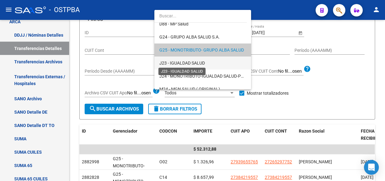
click at [175, 61] on span "J23 - IGUALDAD SALUD" at bounding box center [182, 62] width 46 height 5
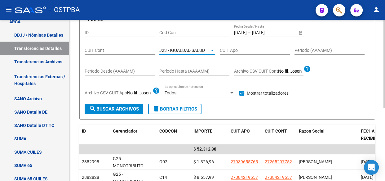
click at [120, 109] on span "search Buscar Archivos" at bounding box center [114, 109] width 50 height 6
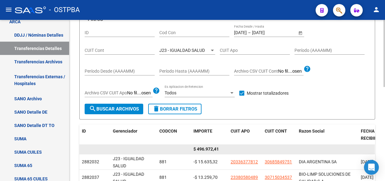
click at [208, 149] on span "$ 496.972,41" at bounding box center [206, 148] width 25 height 5
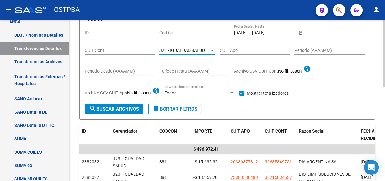
click at [183, 51] on span "J23 - IGUALDAD SALUD" at bounding box center [182, 50] width 46 height 5
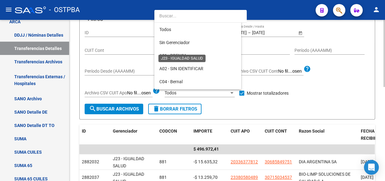
scroll to position [97, 0]
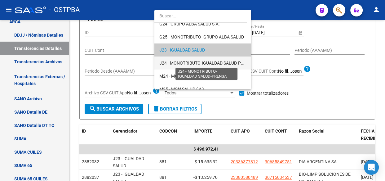
click at [182, 63] on span "J24 - MONOTRIBUTO-IGUALDAD SALUD-PRENSA" at bounding box center [206, 62] width 95 height 5
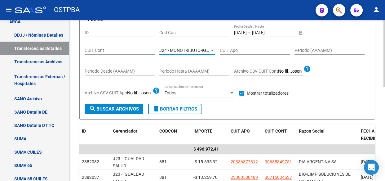
click at [106, 108] on span "search Buscar Archivos" at bounding box center [114, 109] width 50 height 6
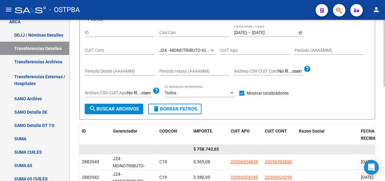
click at [209, 147] on span "$ 758.743,65" at bounding box center [206, 148] width 25 height 5
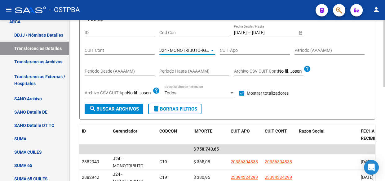
click at [172, 49] on span "J24 - MONOTRIBUTO-IGUALDAD SALUD-PRENSA" at bounding box center [206, 50] width 95 height 5
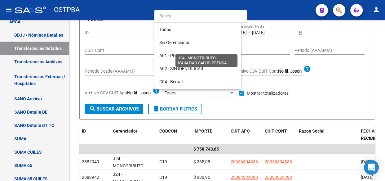
scroll to position [110, 0]
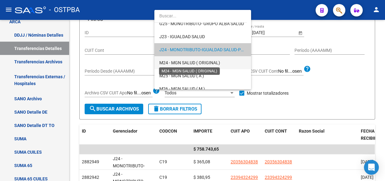
click at [171, 63] on span "M24 - MGN SALUD ( ORIGINAL)" at bounding box center [189, 62] width 61 height 5
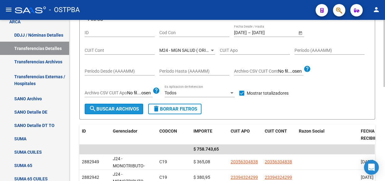
click at [128, 109] on span "search Buscar Archivos" at bounding box center [114, 109] width 50 height 6
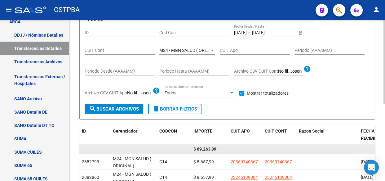
click at [202, 149] on span "$ 69.263,89" at bounding box center [205, 148] width 23 height 5
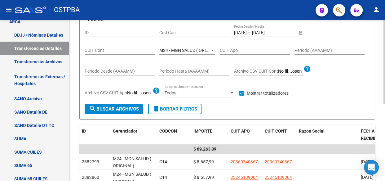
click at [187, 51] on span "M24 - MGN SALUD ( ORIGINAL)" at bounding box center [189, 50] width 61 height 5
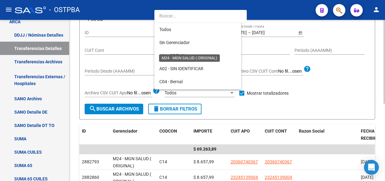
scroll to position [123, 0]
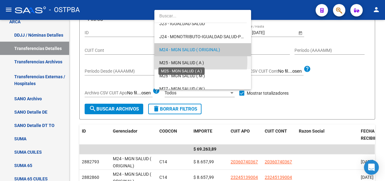
click at [181, 61] on span "M25 - MGN SALUD ( A )" at bounding box center [181, 62] width 45 height 5
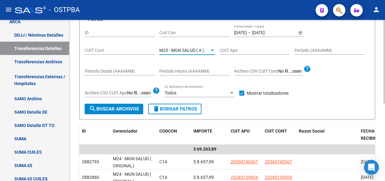
click at [125, 107] on span "search Buscar Archivos" at bounding box center [114, 109] width 50 height 6
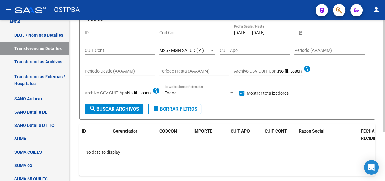
click at [191, 50] on span "M25 - MGN SALUD ( A )" at bounding box center [181, 50] width 45 height 5
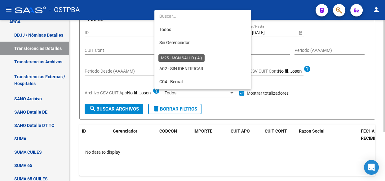
scroll to position [136, 0]
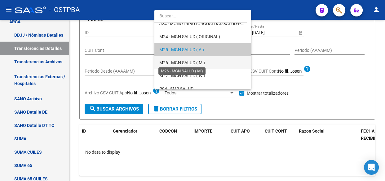
click at [187, 62] on span "M26 - MGN SALUD ( M )" at bounding box center [182, 62] width 46 height 5
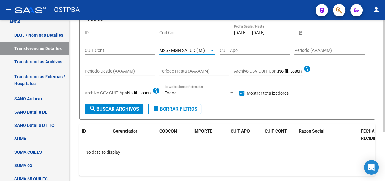
click at [96, 106] on span "search Buscar Archivos" at bounding box center [114, 109] width 50 height 6
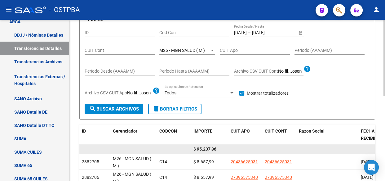
click at [207, 149] on span "$ 95.237,86" at bounding box center [205, 148] width 23 height 5
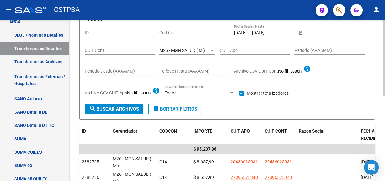
click at [182, 47] on div "M26 - MGN SALUD ( M ) Seleccionar Gerenciador" at bounding box center [187, 48] width 56 height 12
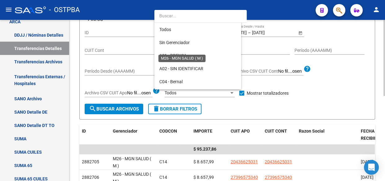
scroll to position [149, 0]
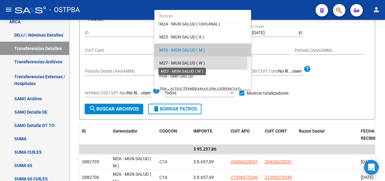
click at [181, 64] on span "M27 - MGN SALUD ( W )" at bounding box center [182, 62] width 46 height 5
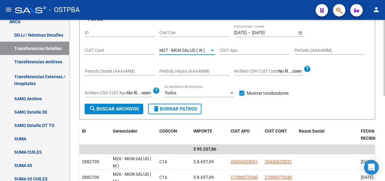
click at [133, 110] on span "search Buscar Archivos" at bounding box center [114, 109] width 50 height 6
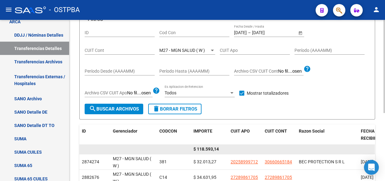
click at [211, 149] on span "$ 118.593,14" at bounding box center [206, 148] width 25 height 5
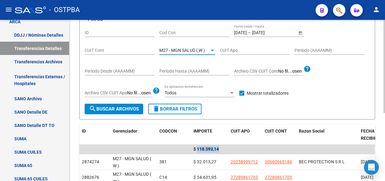
click at [181, 49] on span "M27 - MGN SALUD ( W )" at bounding box center [182, 50] width 46 height 5
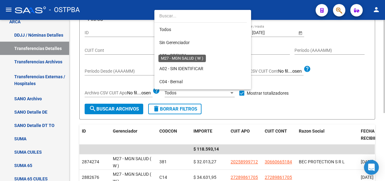
scroll to position [162, 0]
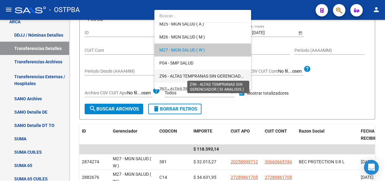
click at [181, 74] on span "Z96 - ALTAS TEMPRANAS SIN GERENCIADOR ( SI ANALISIS )" at bounding box center [217, 76] width 116 height 5
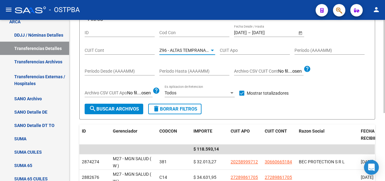
click at [132, 109] on span "search Buscar Archivos" at bounding box center [114, 109] width 50 height 6
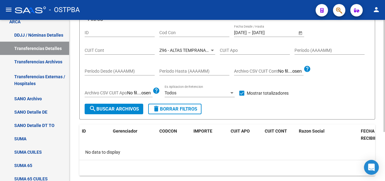
click at [187, 49] on span "Z96 - ALTAS TEMPRANAS SIN GERENCIADOR ( SI ANALISIS )" at bounding box center [217, 50] width 116 height 5
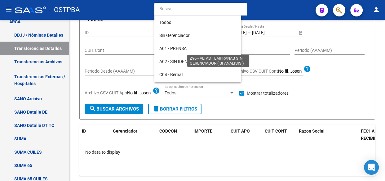
scroll to position [181, 0]
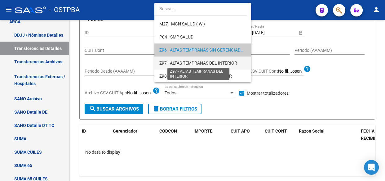
click at [185, 64] on span "Z97 - ALTAS TEMPRANAS DEL INTERIOR" at bounding box center [198, 62] width 78 height 5
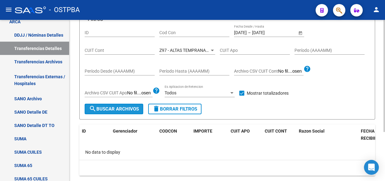
click at [124, 106] on span "search Buscar Archivos" at bounding box center [114, 109] width 50 height 6
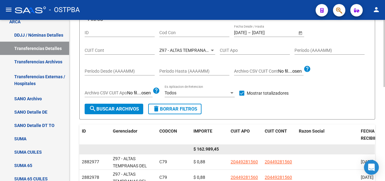
click at [210, 149] on span "$ 162.989,45" at bounding box center [206, 148] width 25 height 5
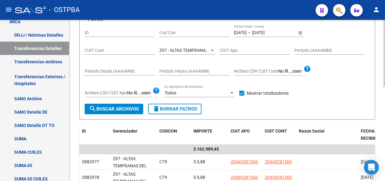
click at [192, 47] on div "Z97 - ALTAS TEMPRANAS DEL INTERIOR Seleccionar Gerenciador" at bounding box center [187, 48] width 56 height 12
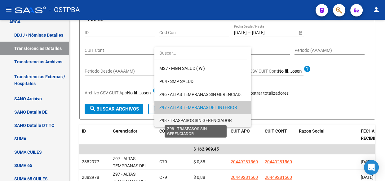
click at [185, 119] on span "Z98 - TRASPASOS SIN GERENCIADOR" at bounding box center [195, 120] width 73 height 5
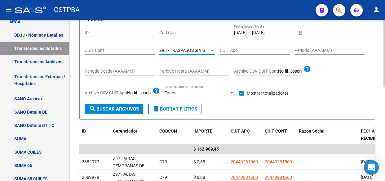
click at [108, 108] on span "search Buscar Archivos" at bounding box center [114, 109] width 50 height 6
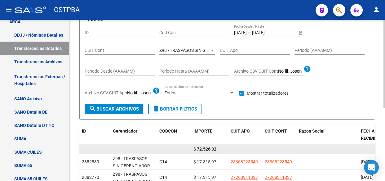
click at [205, 149] on span "$ 72.526,32" at bounding box center [205, 148] width 23 height 5
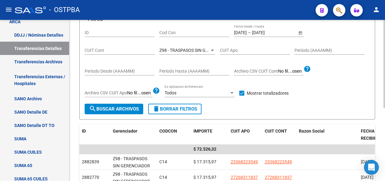
click at [180, 28] on div "Cod Con" at bounding box center [194, 31] width 70 height 12
type input "c14"
click at [213, 48] on div at bounding box center [213, 50] width 6 height 5
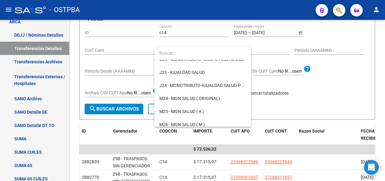
scroll to position [0, 0]
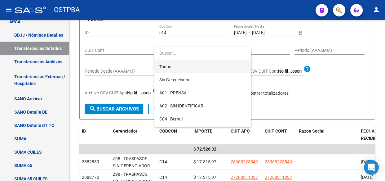
click at [164, 67] on span "Todos" at bounding box center [202, 66] width 87 height 13
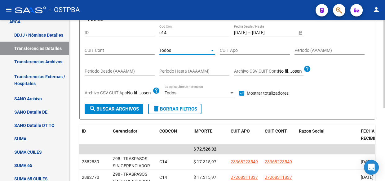
click at [111, 109] on span "search Buscar Archivos" at bounding box center [114, 109] width 50 height 6
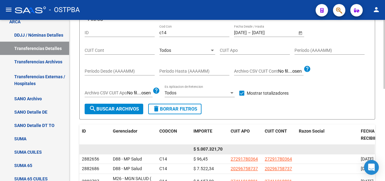
click at [213, 150] on span "$ 5.007.321,70" at bounding box center [208, 148] width 29 height 5
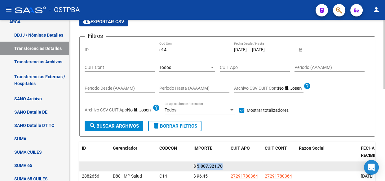
scroll to position [28, 0]
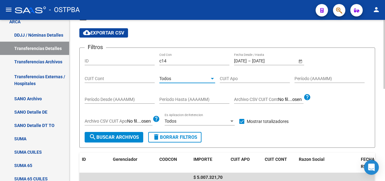
click at [166, 77] on span "Todos" at bounding box center [165, 78] width 12 height 5
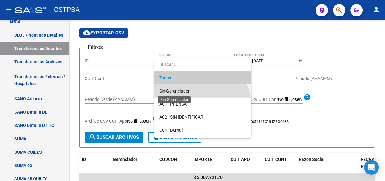
click at [166, 90] on span "Sin Gerenciador" at bounding box center [174, 90] width 30 height 5
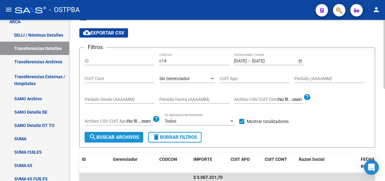
click at [131, 136] on span "search Buscar Archivos" at bounding box center [114, 137] width 50 height 6
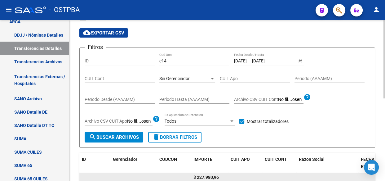
click at [207, 177] on span "$ 227.980,96" at bounding box center [206, 177] width 25 height 5
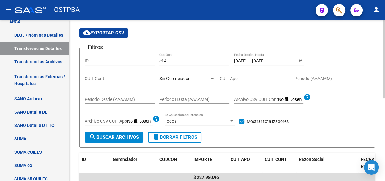
click at [183, 76] on span "Sin Gerenciador" at bounding box center [174, 78] width 30 height 5
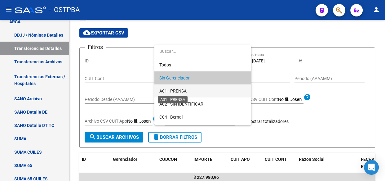
click at [184, 90] on span "A01 - PRENSA" at bounding box center [172, 90] width 27 height 5
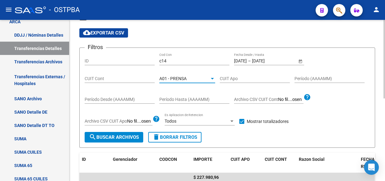
click at [109, 138] on span "search Buscar Archivos" at bounding box center [114, 137] width 50 height 6
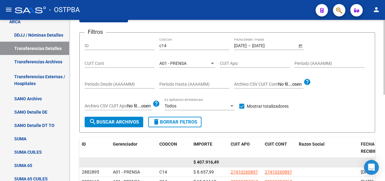
scroll to position [56, 0]
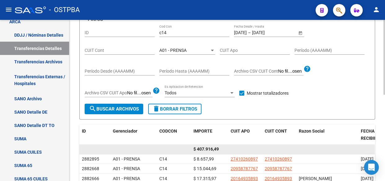
click at [210, 149] on span "$ 407.916,49" at bounding box center [206, 148] width 25 height 5
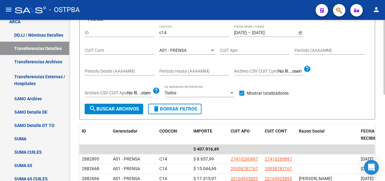
click at [168, 51] on span "A01 - PRENSA" at bounding box center [172, 50] width 27 height 5
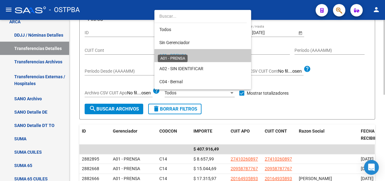
scroll to position [6, 0]
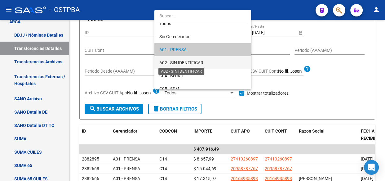
click at [169, 63] on span "A02 - SIN IDENTIFICAR" at bounding box center [181, 62] width 44 height 5
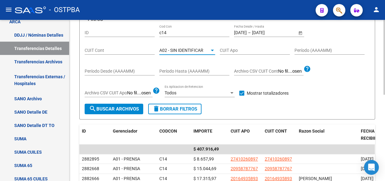
click at [121, 108] on span "search Buscar Archivos" at bounding box center [114, 109] width 50 height 6
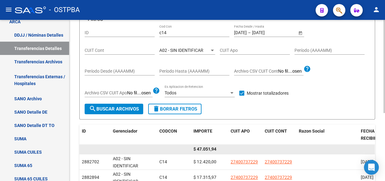
click at [205, 148] on span "$ 47.051,94" at bounding box center [205, 148] width 23 height 5
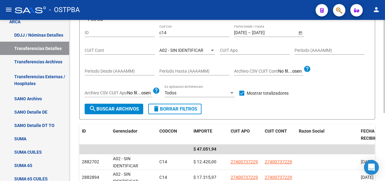
click at [173, 50] on span "A02 - SIN IDENTIFICAR" at bounding box center [181, 50] width 44 height 5
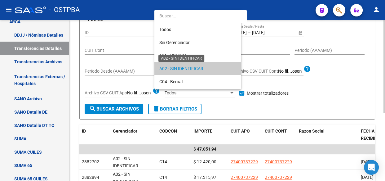
scroll to position [19, 0]
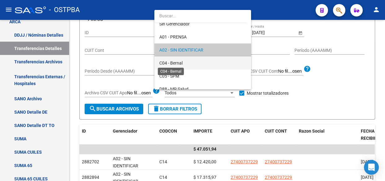
click at [173, 60] on span "C04 - Bernal" at bounding box center [170, 62] width 23 height 5
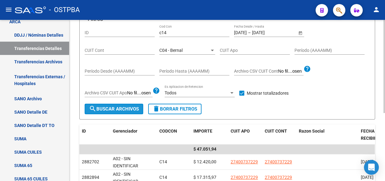
click at [126, 110] on span "search Buscar Archivos" at bounding box center [114, 109] width 50 height 6
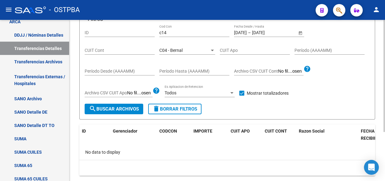
click at [181, 49] on span "C04 - Bernal" at bounding box center [170, 50] width 23 height 5
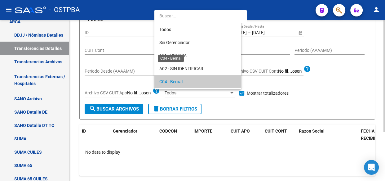
scroll to position [32, 0]
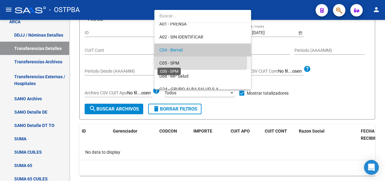
click at [177, 62] on span "C05 - SPM" at bounding box center [169, 62] width 20 height 5
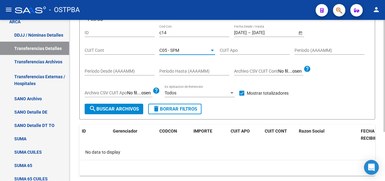
click at [132, 106] on span "search Buscar Archivos" at bounding box center [114, 109] width 50 height 6
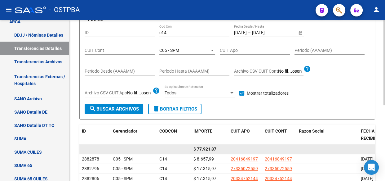
click at [204, 146] on span "$ 77.921,87" at bounding box center [205, 148] width 23 height 5
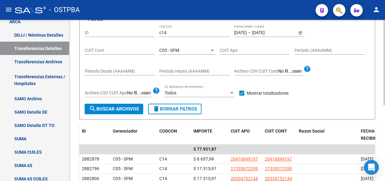
click at [173, 49] on span "C05 - SPM" at bounding box center [169, 50] width 20 height 5
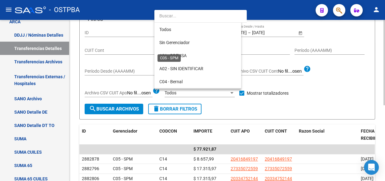
scroll to position [45, 0]
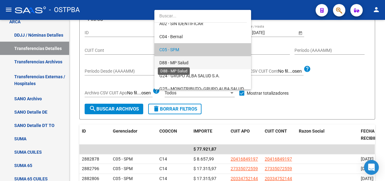
click at [177, 60] on span "D88 - MP Salud" at bounding box center [173, 62] width 29 height 5
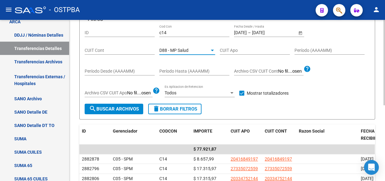
click at [112, 107] on span "search Buscar Archivos" at bounding box center [114, 109] width 50 height 6
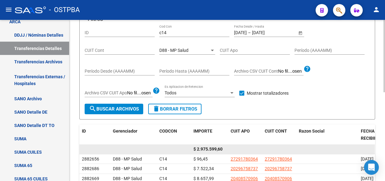
click at [210, 147] on span "$ 2.975.599,60" at bounding box center [208, 148] width 29 height 5
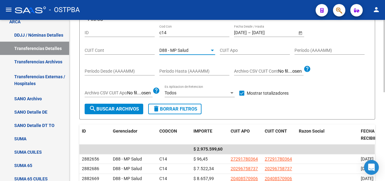
click at [172, 49] on span "D88 - MP Salud" at bounding box center [173, 50] width 29 height 5
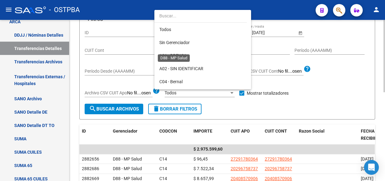
scroll to position [58, 0]
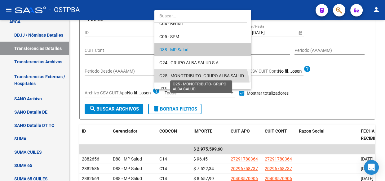
click at [176, 77] on span "G25 - MONOTRIBUTO- GRUPO ALBA SALUD" at bounding box center [201, 75] width 85 height 5
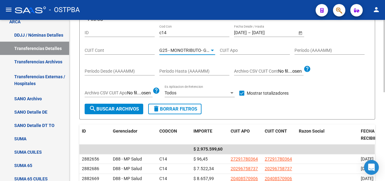
click at [119, 110] on span "search Buscar Archivos" at bounding box center [114, 109] width 50 height 6
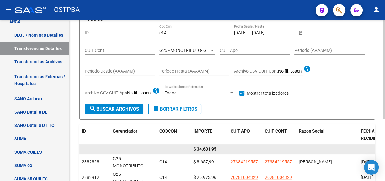
click at [206, 149] on span "$ 34.631,95" at bounding box center [205, 148] width 23 height 5
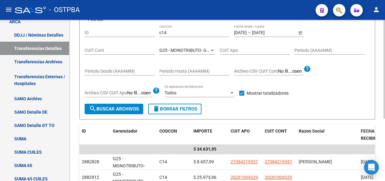
click at [179, 51] on span "G25 - MONOTRIBUTO- GRUPO ALBA SALUD" at bounding box center [201, 50] width 85 height 5
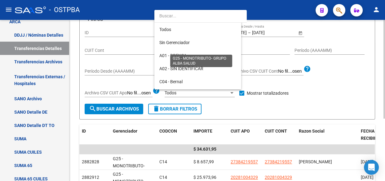
scroll to position [84, 0]
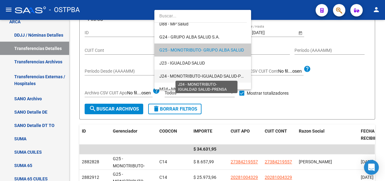
click at [184, 77] on span "J24 - MONOTRIBUTO-IGUALDAD SALUD-PRENSA" at bounding box center [206, 76] width 95 height 5
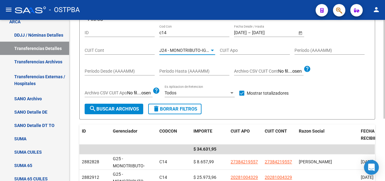
click at [110, 110] on span "search Buscar Archivos" at bounding box center [114, 109] width 50 height 6
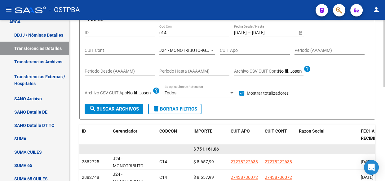
click at [209, 149] on span "$ 751.161,06" at bounding box center [206, 148] width 25 height 5
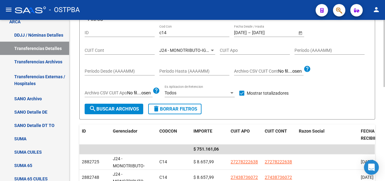
click at [177, 49] on span "J24 - MONOTRIBUTO-IGUALDAD SALUD-PRENSA" at bounding box center [206, 50] width 95 height 5
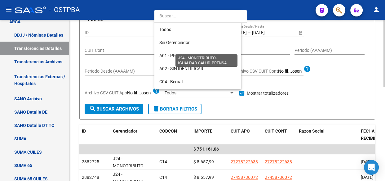
scroll to position [110, 0]
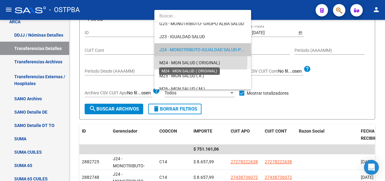
click at [175, 60] on span "M24 - MGN SALUD ( ORIGINAL)" at bounding box center [189, 62] width 61 height 5
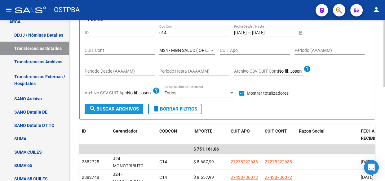
click at [118, 106] on span "search Buscar Archivos" at bounding box center [114, 109] width 50 height 6
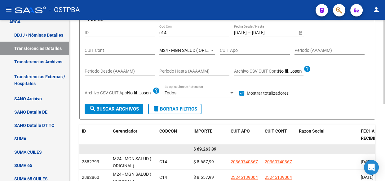
click at [205, 151] on div "$ 69.263,89" at bounding box center [210, 148] width 32 height 7
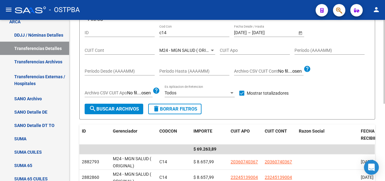
click at [178, 50] on span "M24 - MGN SALUD ( ORIGINAL)" at bounding box center [189, 50] width 61 height 5
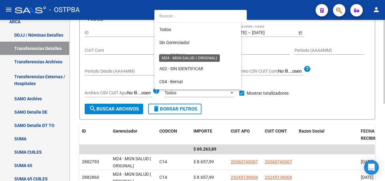
scroll to position [123, 0]
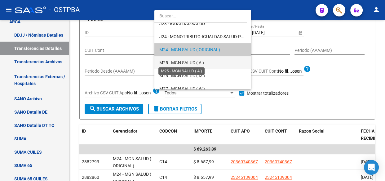
click at [180, 60] on span "M25 - MGN SALUD ( A )" at bounding box center [181, 62] width 45 height 5
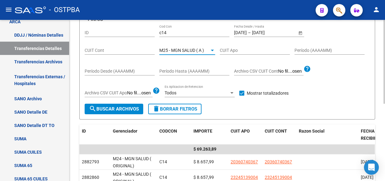
click at [101, 104] on button "search Buscar Archivos" at bounding box center [114, 109] width 59 height 11
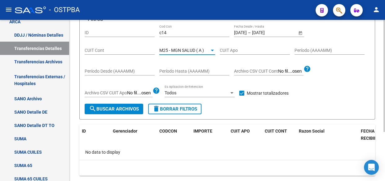
click at [177, 50] on span "M25 - MGN SALUD ( A )" at bounding box center [181, 50] width 45 height 5
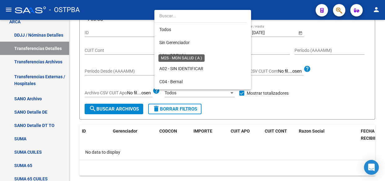
scroll to position [136, 0]
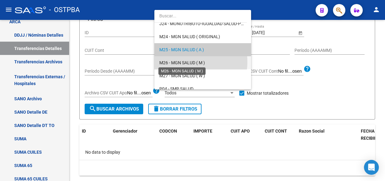
click at [181, 61] on span "M26 - MGN SALUD ( M )" at bounding box center [182, 62] width 46 height 5
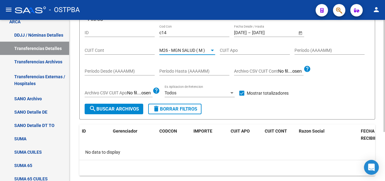
click at [116, 107] on span "search Buscar Archivos" at bounding box center [114, 109] width 50 height 6
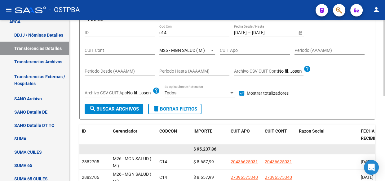
click at [206, 146] on span "$ 95.237,86" at bounding box center [205, 148] width 23 height 5
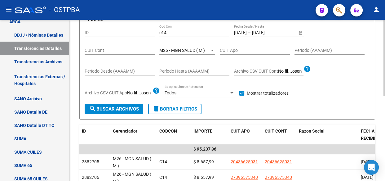
click at [189, 45] on div "M26 - MGN SALUD ( M ) Seleccionar Gerenciador" at bounding box center [187, 48] width 56 height 12
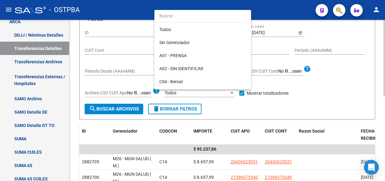
scroll to position [149, 0]
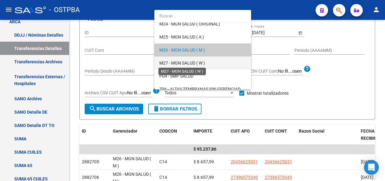
click at [187, 62] on span "M27 - MGN SALUD ( W )" at bounding box center [182, 62] width 46 height 5
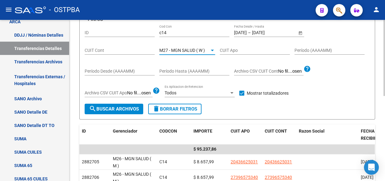
click at [115, 106] on span "search Buscar Archivos" at bounding box center [114, 109] width 50 height 6
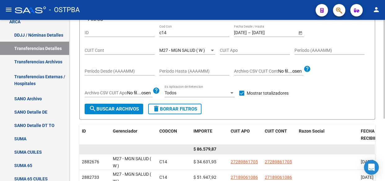
click at [206, 149] on span "$ 86.579,87" at bounding box center [205, 148] width 23 height 5
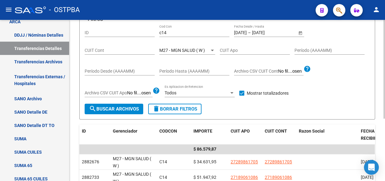
click at [199, 50] on span "M27 - MGN SALUD ( W )" at bounding box center [182, 50] width 46 height 5
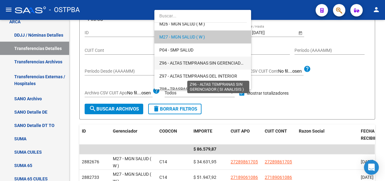
scroll to position [181, 0]
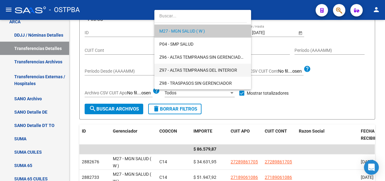
click at [192, 66] on span "Z97 - ALTAS TEMPRANAS DEL INTERIOR" at bounding box center [202, 70] width 87 height 13
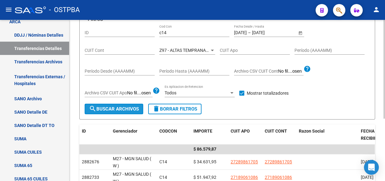
click at [112, 108] on span "search Buscar Archivos" at bounding box center [114, 109] width 50 height 6
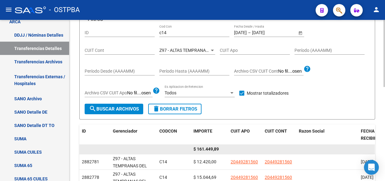
click at [209, 149] on span "$ 161.449,89" at bounding box center [206, 148] width 25 height 5
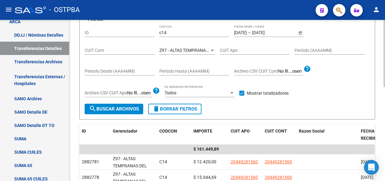
click at [190, 47] on div "Z97 - ALTAS TEMPRANAS DEL INTERIOR Seleccionar Gerenciador" at bounding box center [187, 48] width 56 height 12
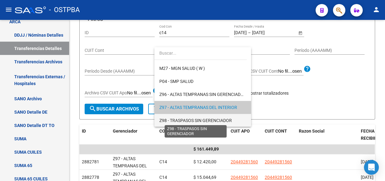
click at [165, 119] on span "Z98 - TRASPASOS SIN GERENCIADOR" at bounding box center [195, 120] width 73 height 5
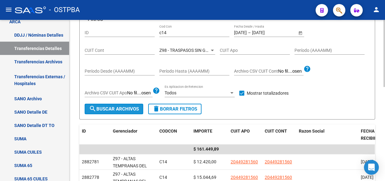
click at [106, 106] on span "search Buscar Archivos" at bounding box center [114, 109] width 50 height 6
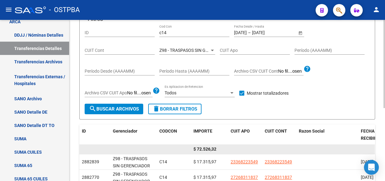
click at [206, 147] on span "$ 72.526,32" at bounding box center [205, 148] width 23 height 5
